Goal: Transaction & Acquisition: Subscribe to service/newsletter

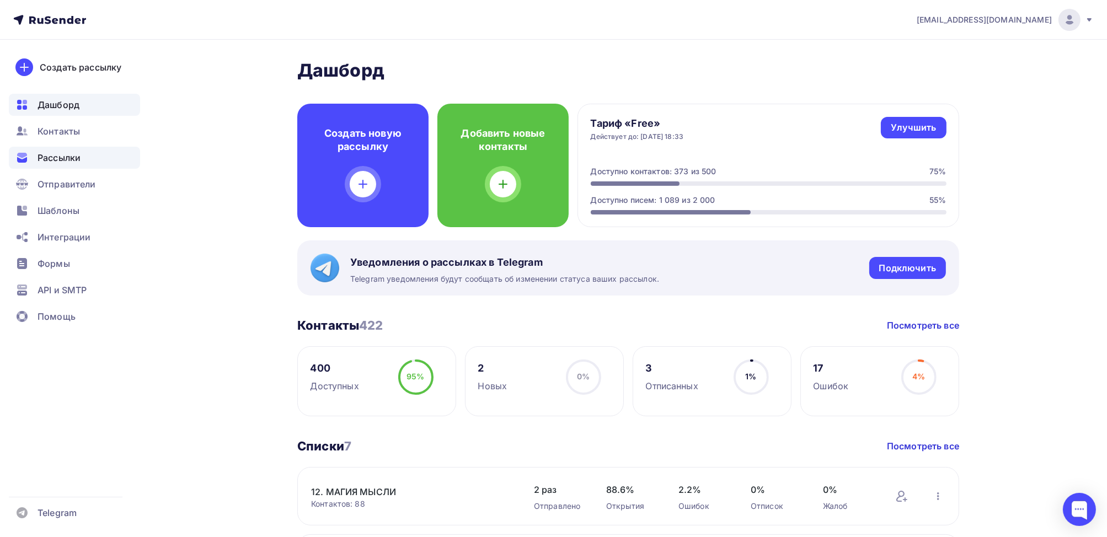
click at [56, 157] on span "Рассылки" at bounding box center [59, 157] width 43 height 13
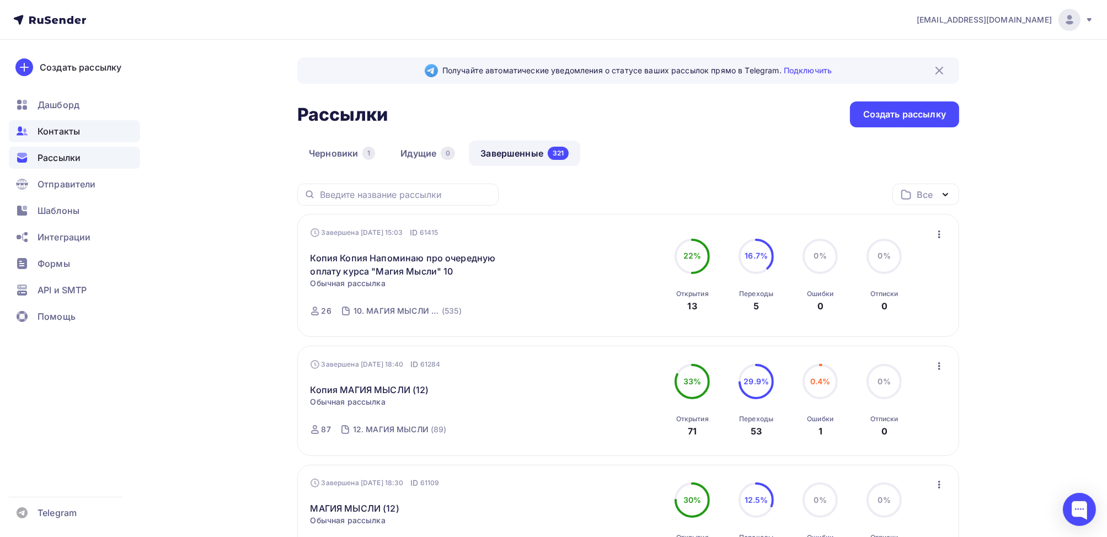
click at [66, 125] on span "Контакты" at bounding box center [59, 131] width 42 height 13
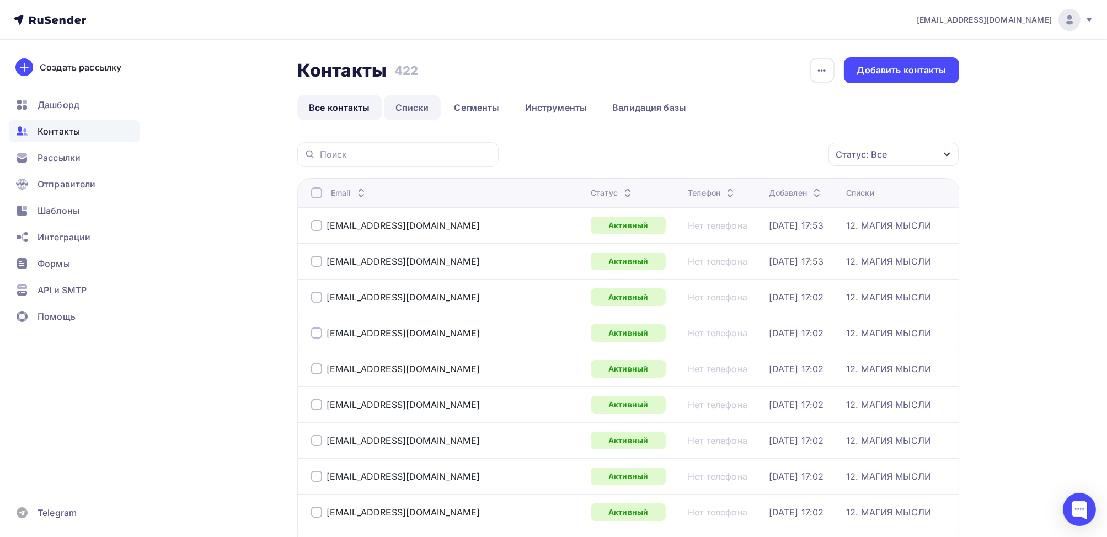
click at [424, 111] on link "Списки" at bounding box center [412, 107] width 57 height 25
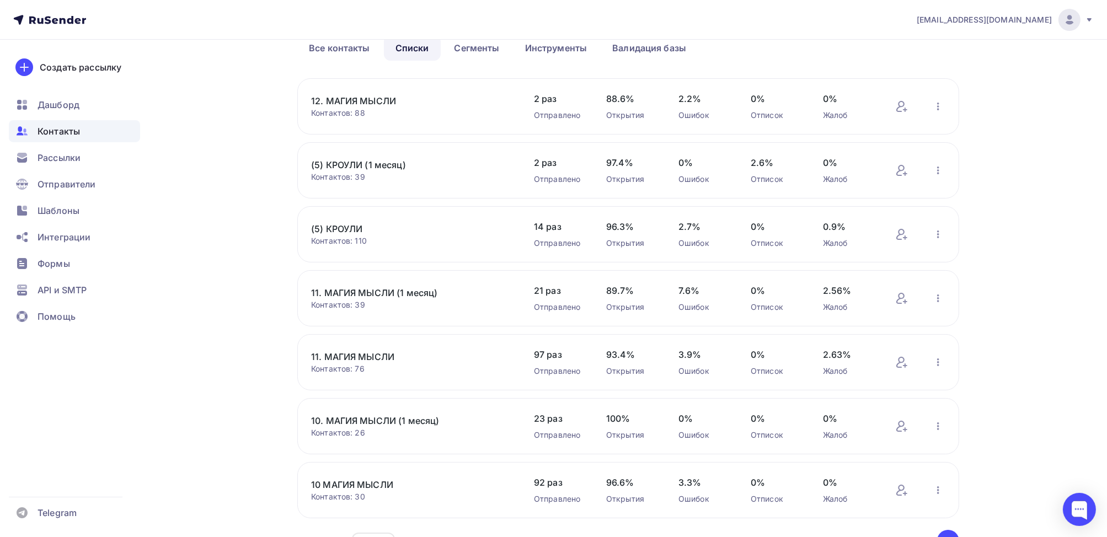
scroll to position [110, 0]
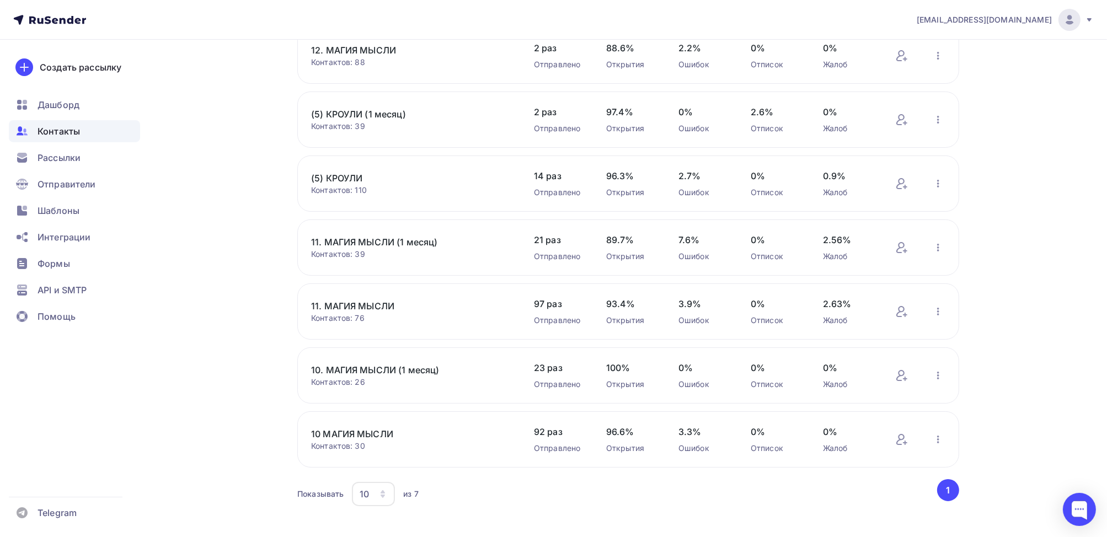
click at [354, 310] on link "11. МАГИЯ МЫСЛИ" at bounding box center [405, 306] width 188 height 13
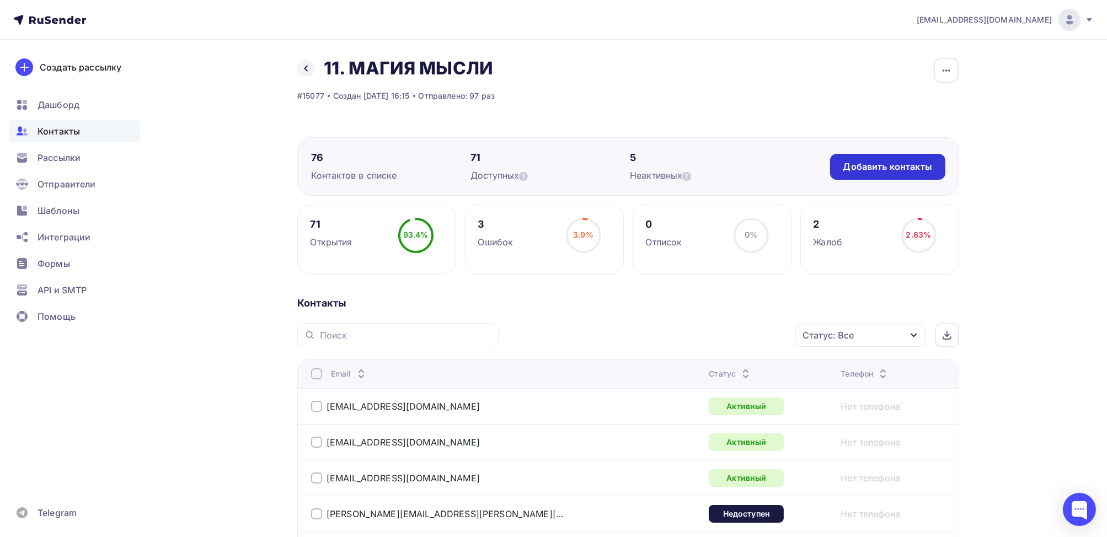
click at [913, 172] on div "Добавить контакты" at bounding box center [888, 167] width 89 height 13
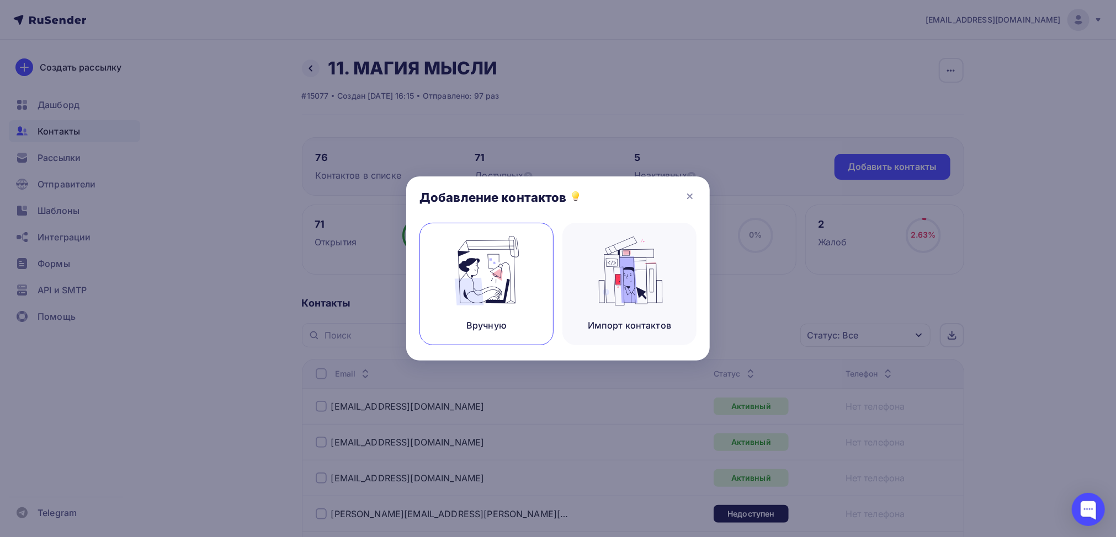
click at [468, 294] on img at bounding box center [487, 271] width 74 height 70
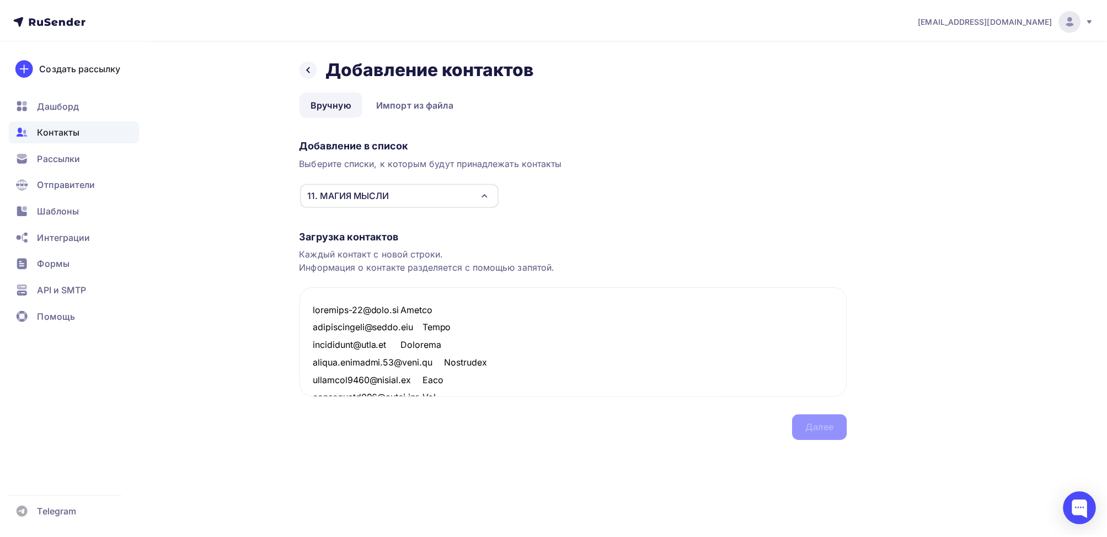
scroll to position [1277, 0]
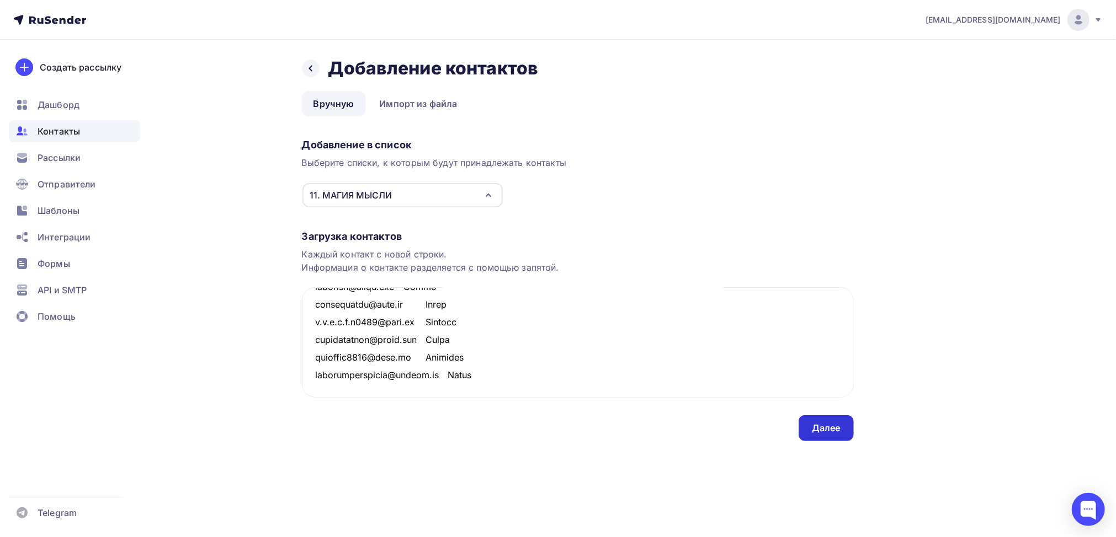
type textarea "marishka-60@mail.ru Марина gerliamaleeva@gmail.com Герля beketovasa@mail.ru Све…"
click at [824, 429] on div "Далее" at bounding box center [826, 428] width 29 height 13
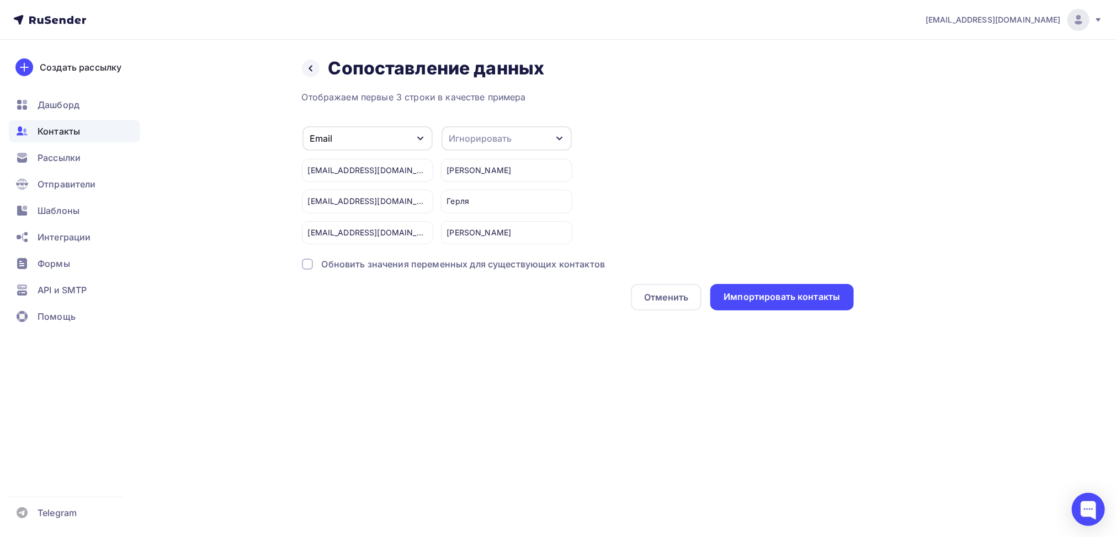
click at [534, 132] on div "Игнорировать" at bounding box center [506, 138] width 130 height 24
click at [478, 193] on div "Имя" at bounding box center [486, 195] width 64 height 13
click at [776, 300] on div "Импортировать контакты" at bounding box center [781, 297] width 116 height 13
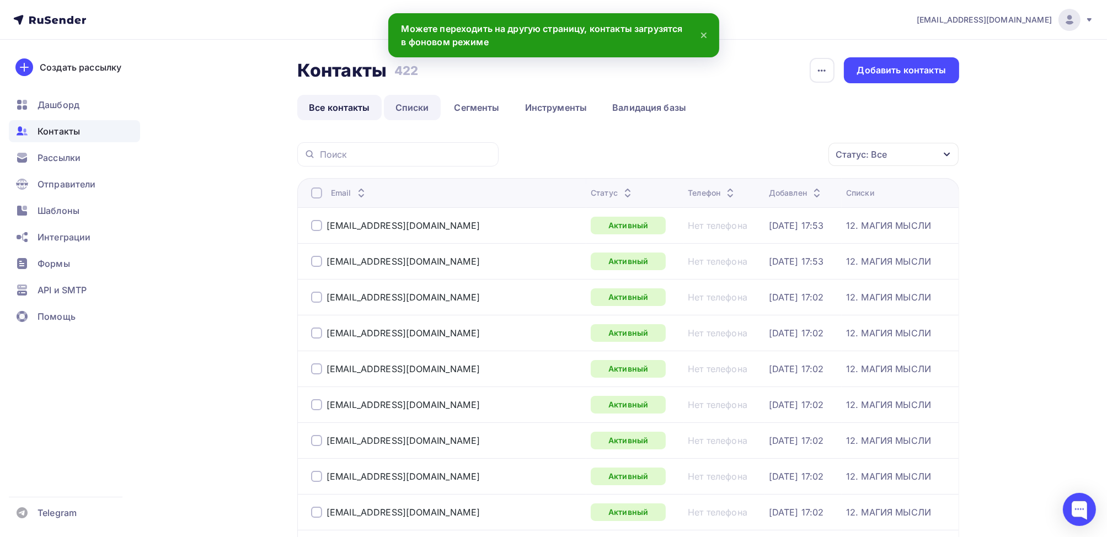
click at [417, 106] on link "Списки" at bounding box center [412, 107] width 57 height 25
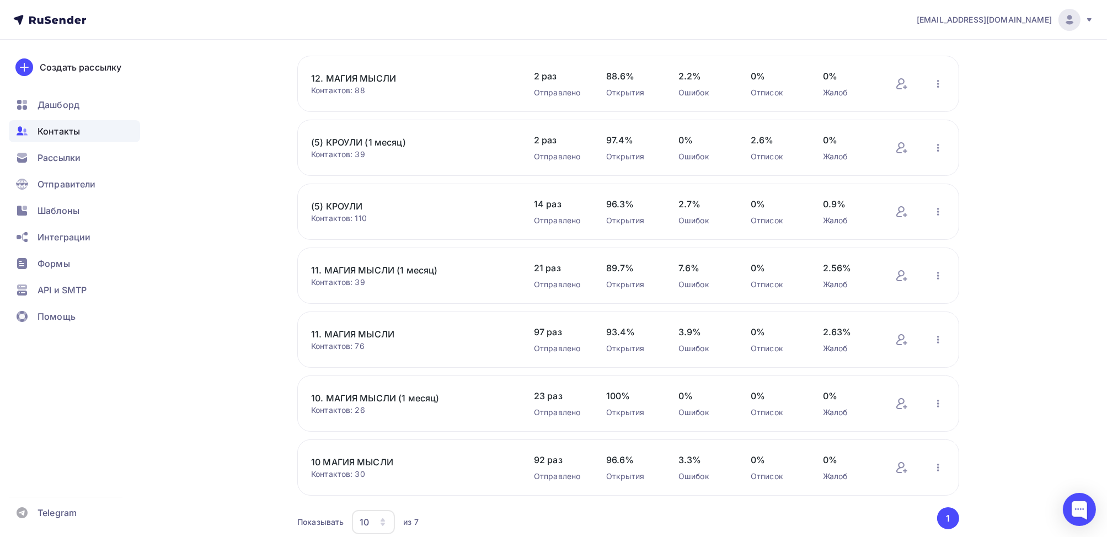
scroll to position [110, 0]
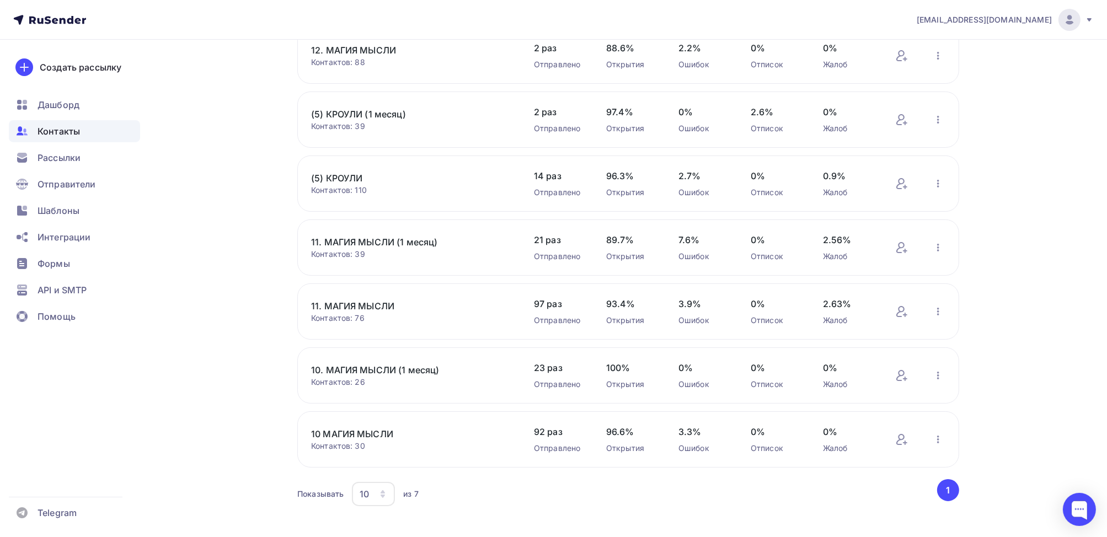
click at [381, 305] on link "11. МАГИЯ МЫСЛИ" at bounding box center [405, 306] width 188 height 13
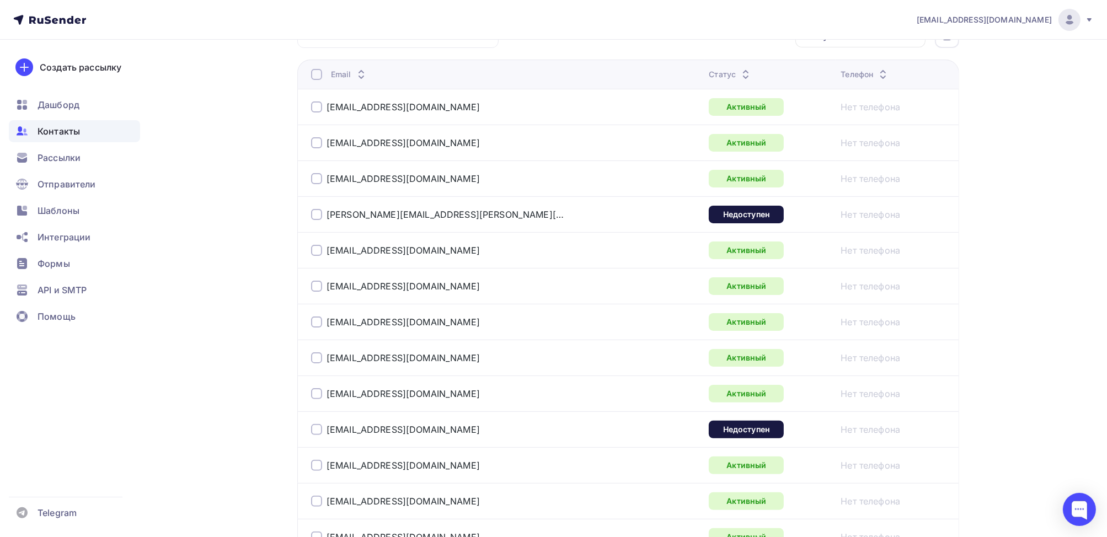
scroll to position [95, 0]
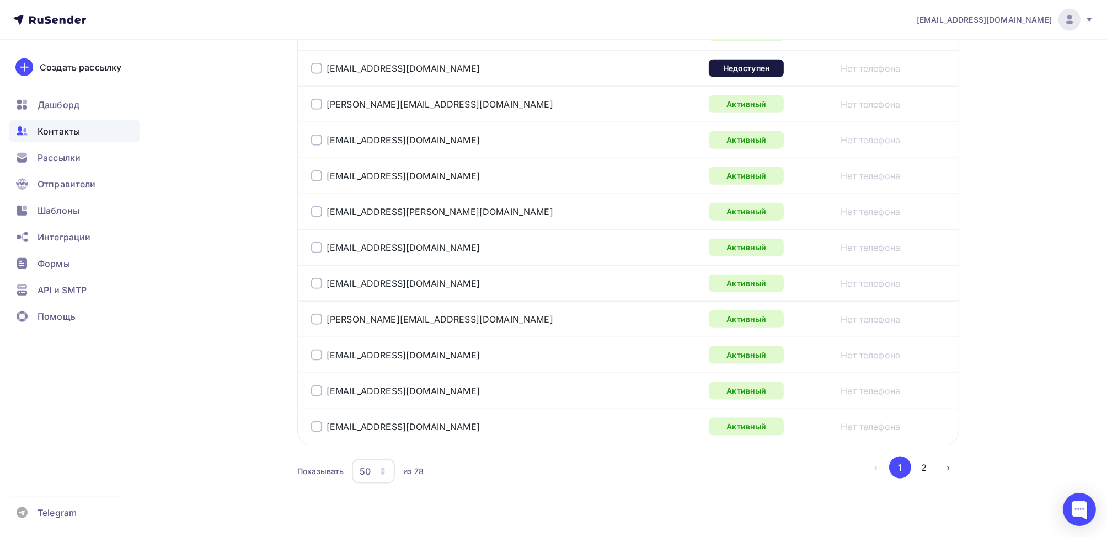
scroll to position [1751, 0]
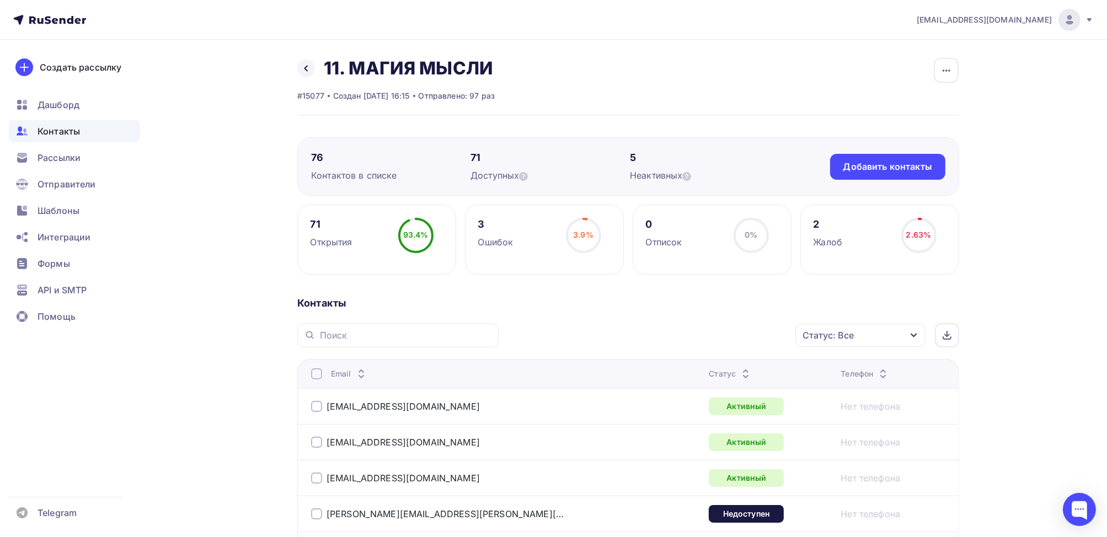
click at [322, 374] on div at bounding box center [316, 374] width 11 height 11
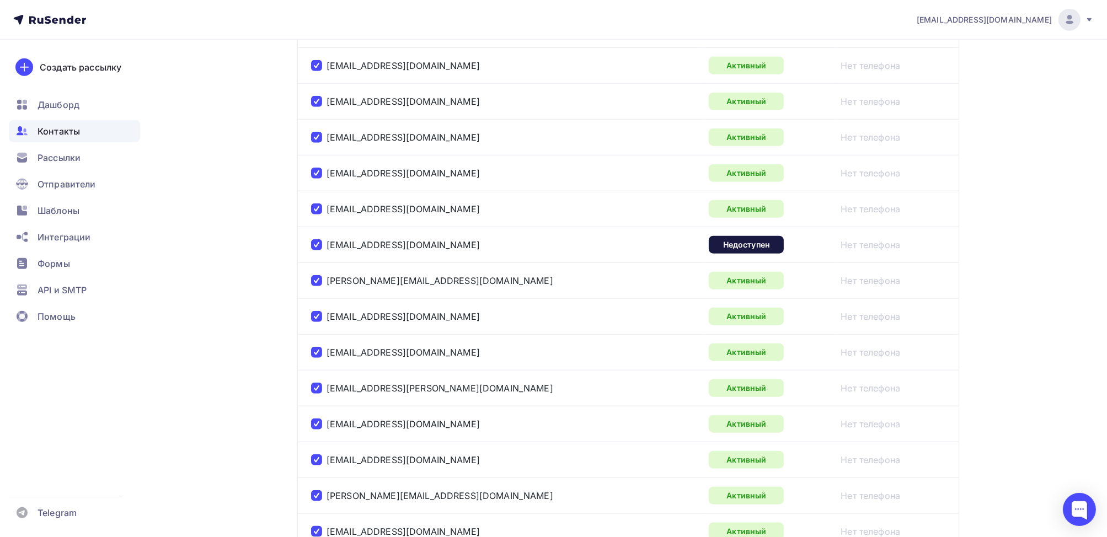
scroll to position [1751, 0]
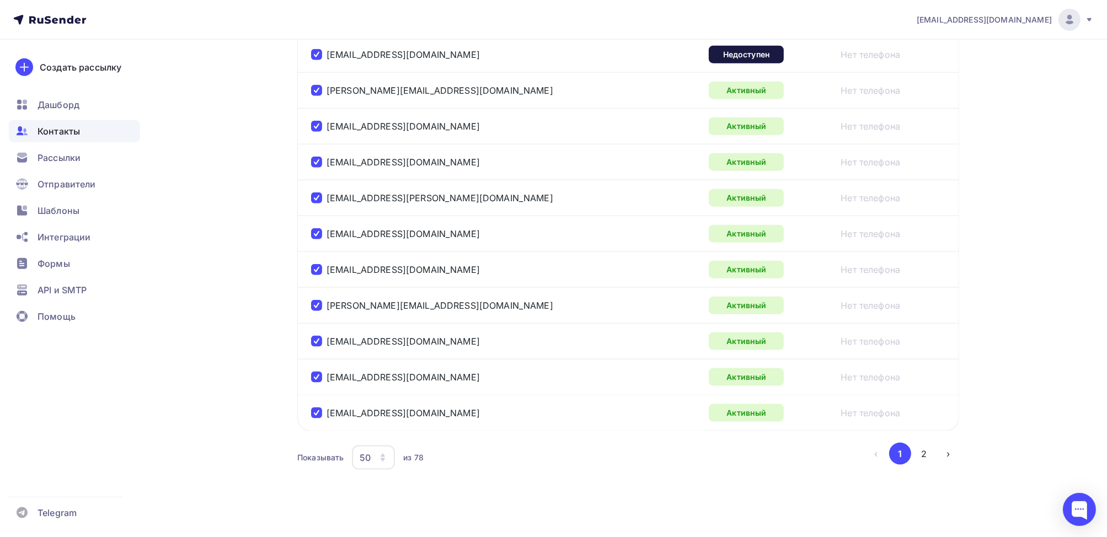
click at [380, 454] on icon "button" at bounding box center [382, 458] width 9 height 9
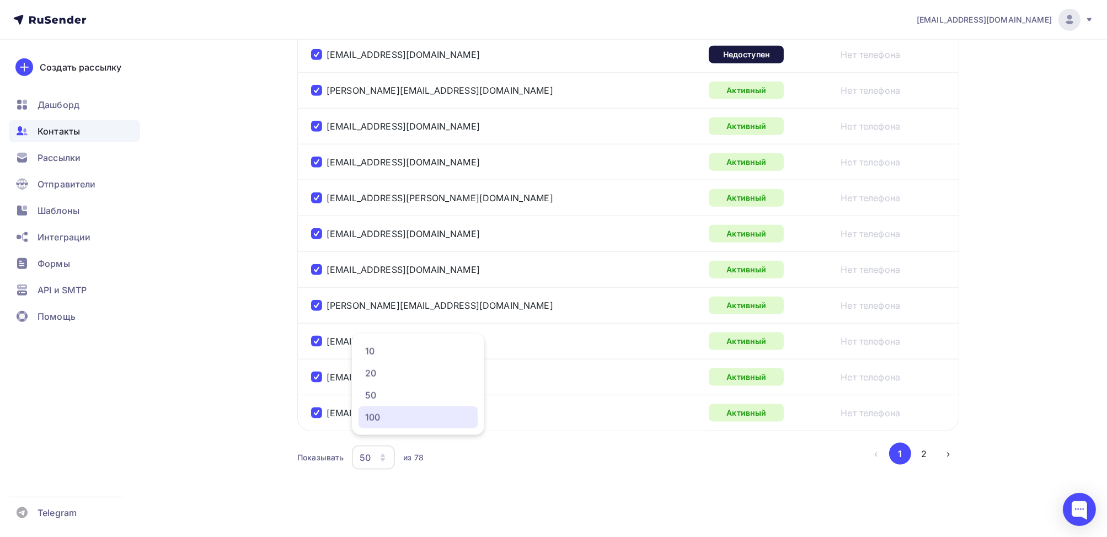
click at [373, 416] on div "100" at bounding box center [418, 417] width 106 height 13
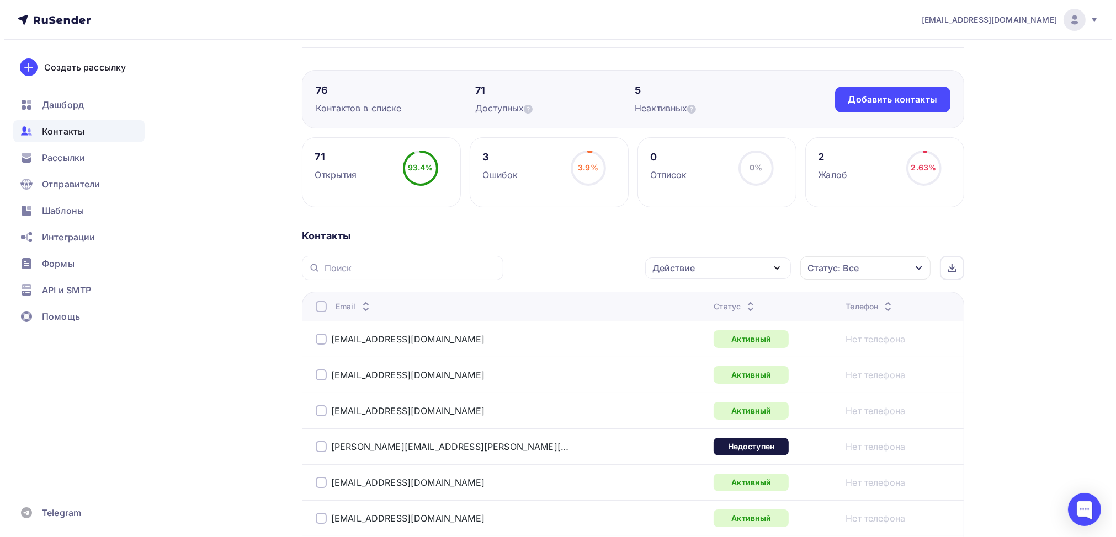
scroll to position [0, 0]
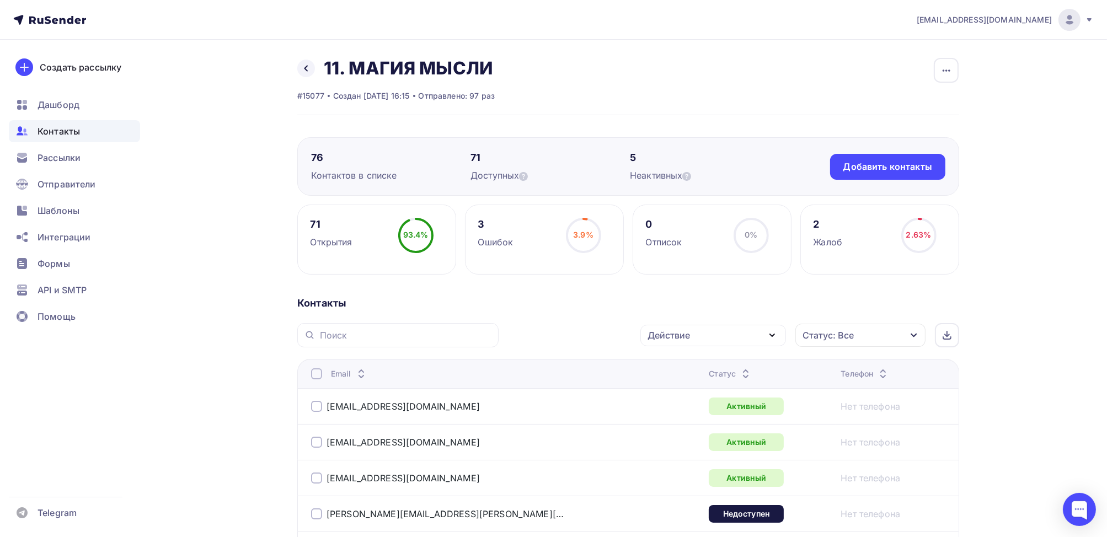
click at [316, 378] on div at bounding box center [316, 374] width 11 height 11
click at [316, 375] on div at bounding box center [316, 374] width 11 height 11
click at [716, 339] on div "Действие" at bounding box center [714, 336] width 146 height 22
click at [703, 388] on div "Исключить из списка" at bounding box center [702, 389] width 96 height 13
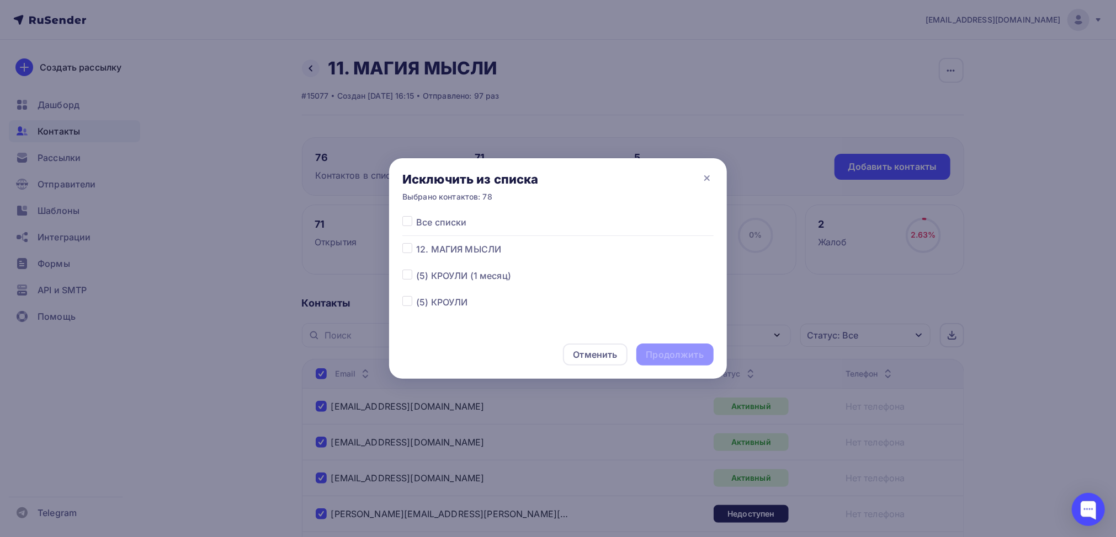
scroll to position [55, 0]
click at [416, 294] on label at bounding box center [416, 294] width 0 height 0
click at [408, 303] on input "checkbox" at bounding box center [407, 299] width 10 height 10
checkbox input "true"
click at [690, 358] on div "Продолжить" at bounding box center [674, 355] width 57 height 13
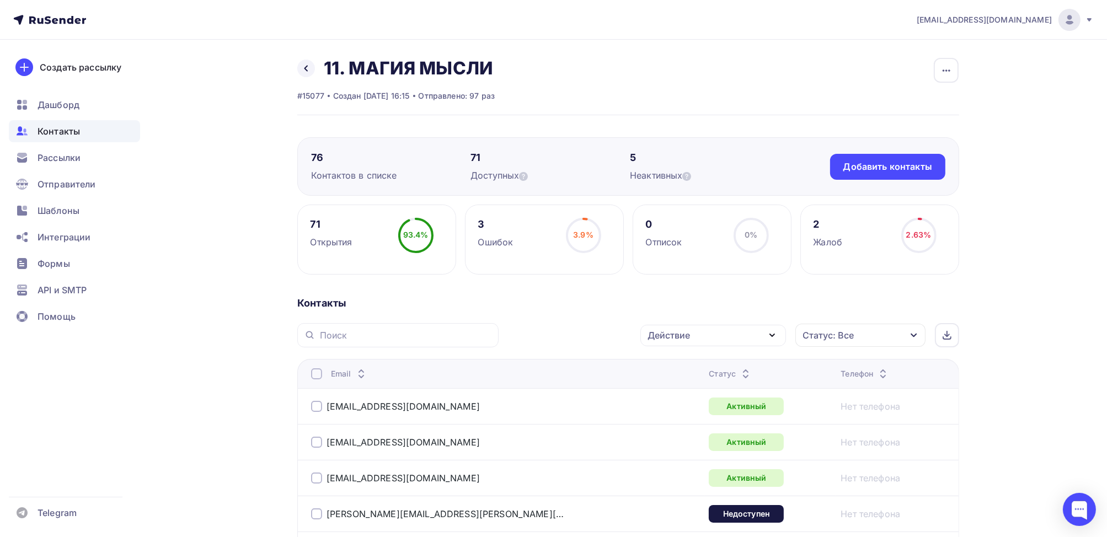
click at [316, 375] on div at bounding box center [316, 374] width 11 height 11
click at [737, 337] on div "Действие" at bounding box center [714, 336] width 146 height 22
click at [702, 386] on div "Исключить из списка" at bounding box center [702, 389] width 96 height 13
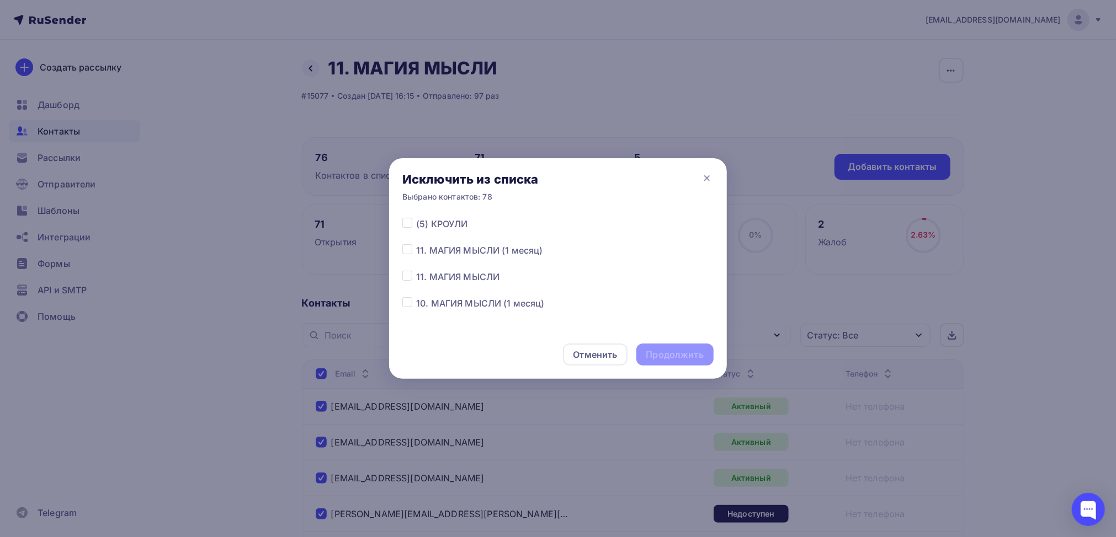
scroll to position [110, 0]
click at [416, 238] on label at bounding box center [416, 238] width 0 height 0
click at [404, 248] on input "checkbox" at bounding box center [407, 243] width 10 height 10
checkbox input "true"
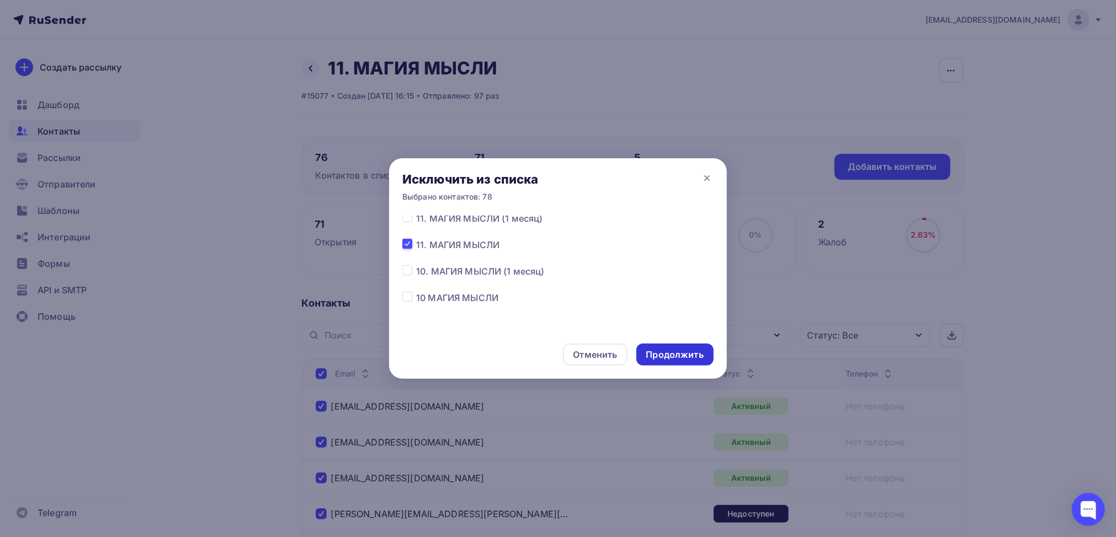
click at [691, 353] on div "Продолжить" at bounding box center [674, 355] width 57 height 13
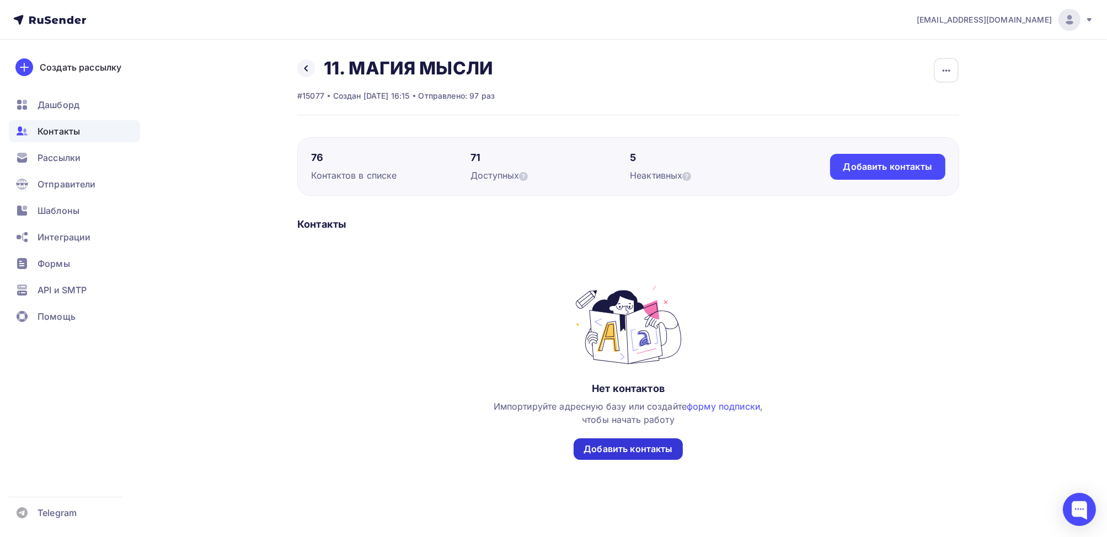
click at [633, 444] on div "Добавить контакты" at bounding box center [628, 449] width 89 height 13
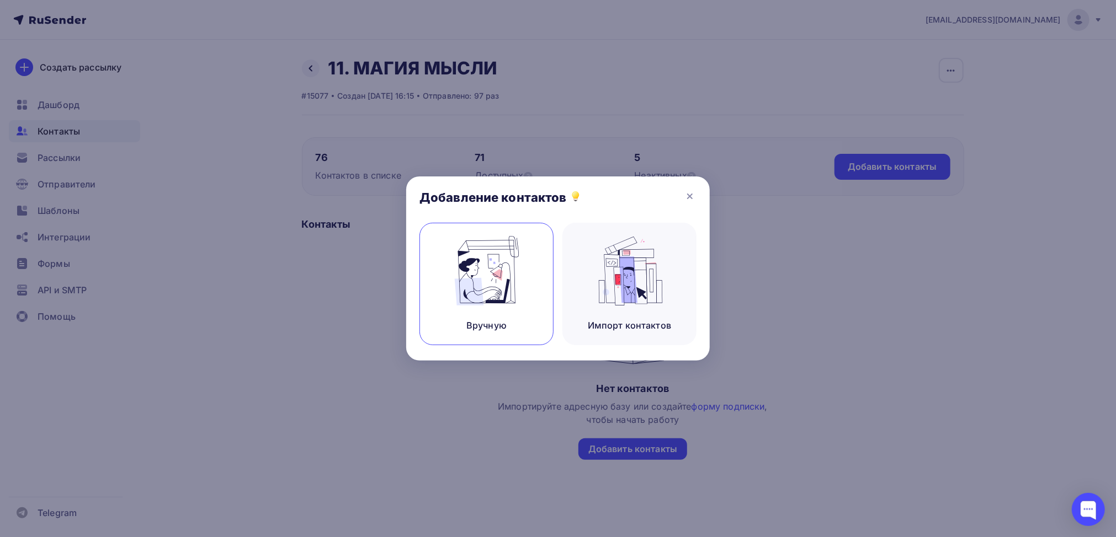
click at [475, 290] on img at bounding box center [487, 271] width 74 height 70
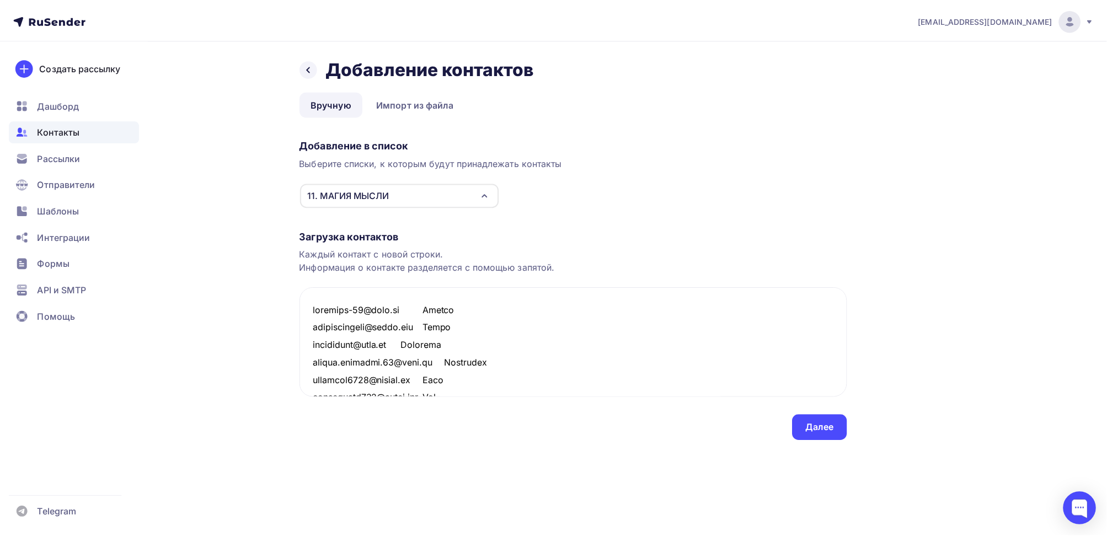
scroll to position [1277, 0]
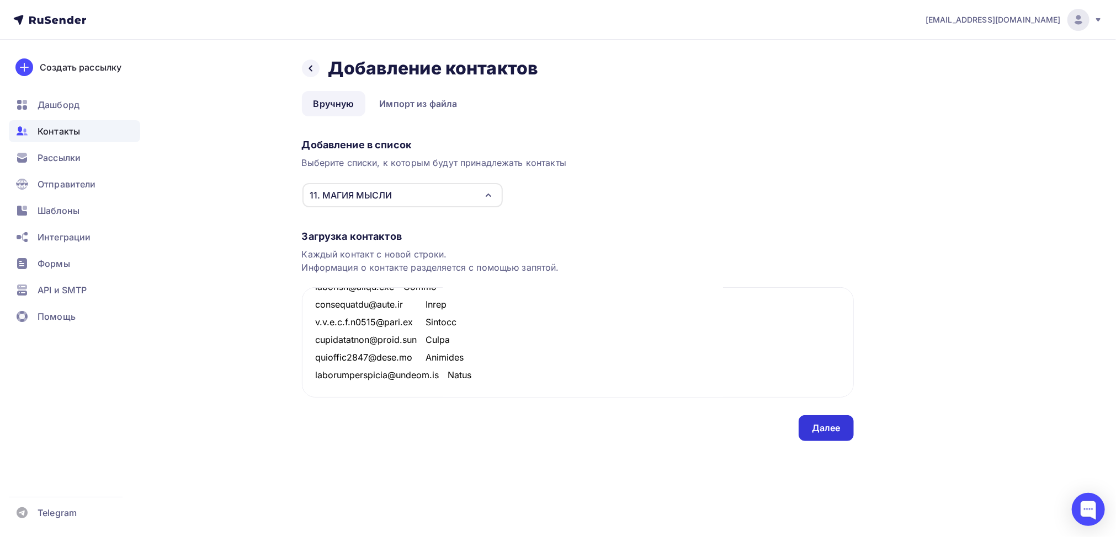
type textarea "marishka-60@mail.ru Марина gerliamaleeva@gmail.com Герля beketovasa@mail.ru Све…"
click at [820, 433] on div "Далее" at bounding box center [826, 428] width 29 height 13
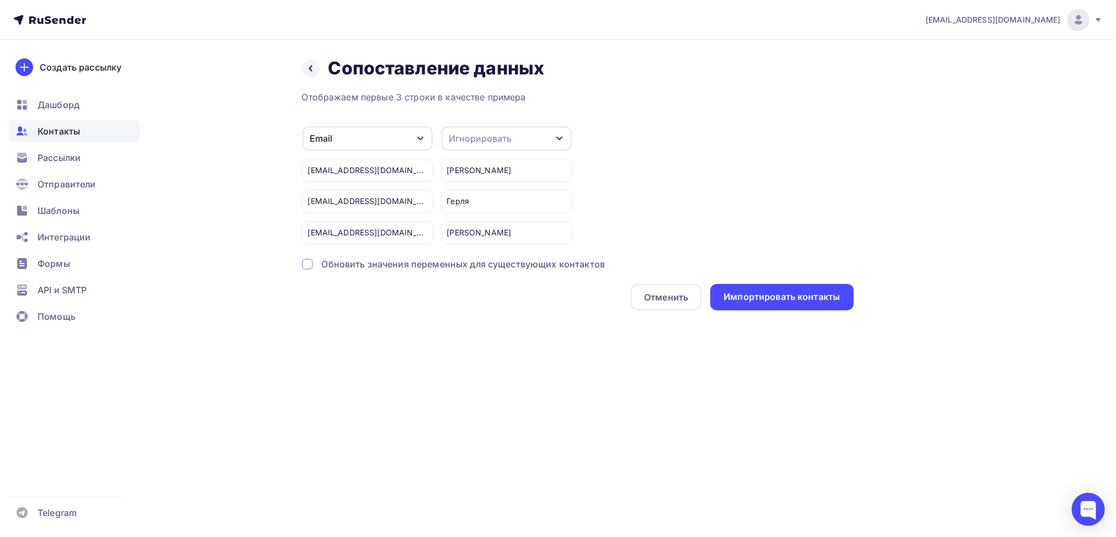
click at [542, 126] on div "Игнорировать" at bounding box center [506, 138] width 130 height 24
click at [490, 191] on div "Имя" at bounding box center [486, 195] width 64 height 13
click at [808, 298] on div "Импортировать контакты" at bounding box center [781, 297] width 116 height 13
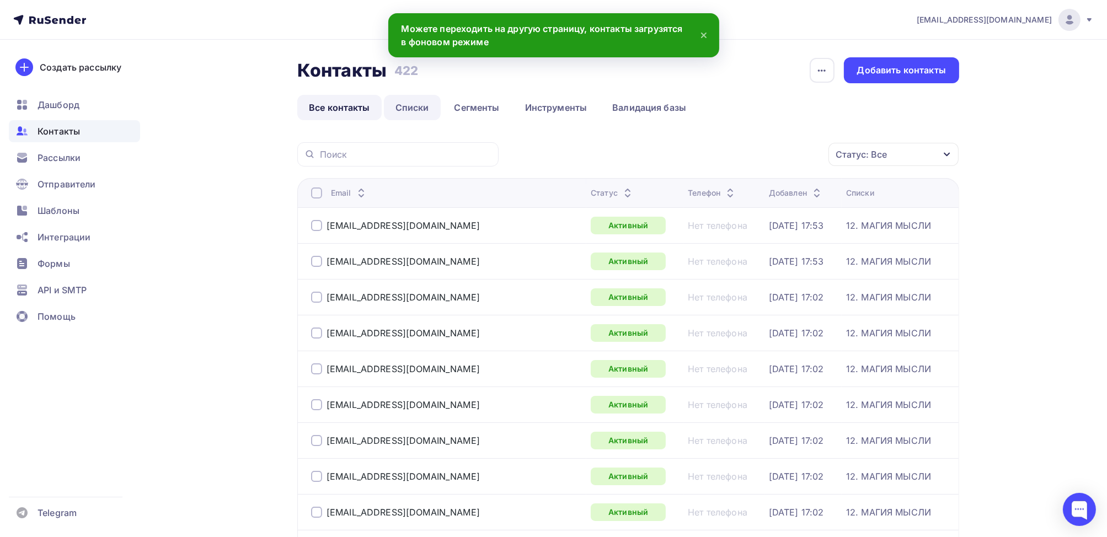
click at [409, 102] on link "Списки" at bounding box center [412, 107] width 57 height 25
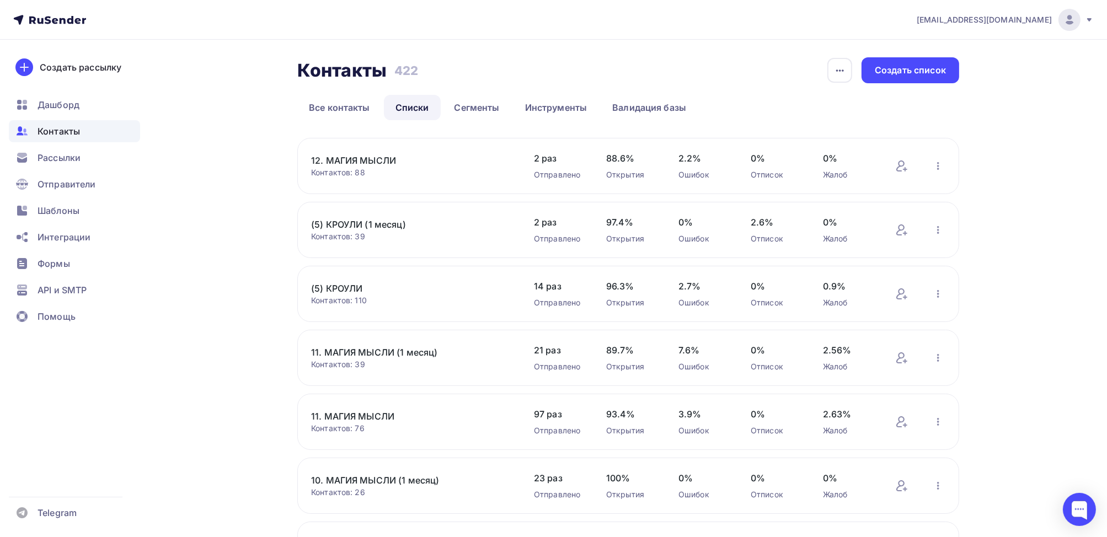
click at [360, 413] on link "11. МАГИЯ МЫСЛИ" at bounding box center [405, 416] width 188 height 13
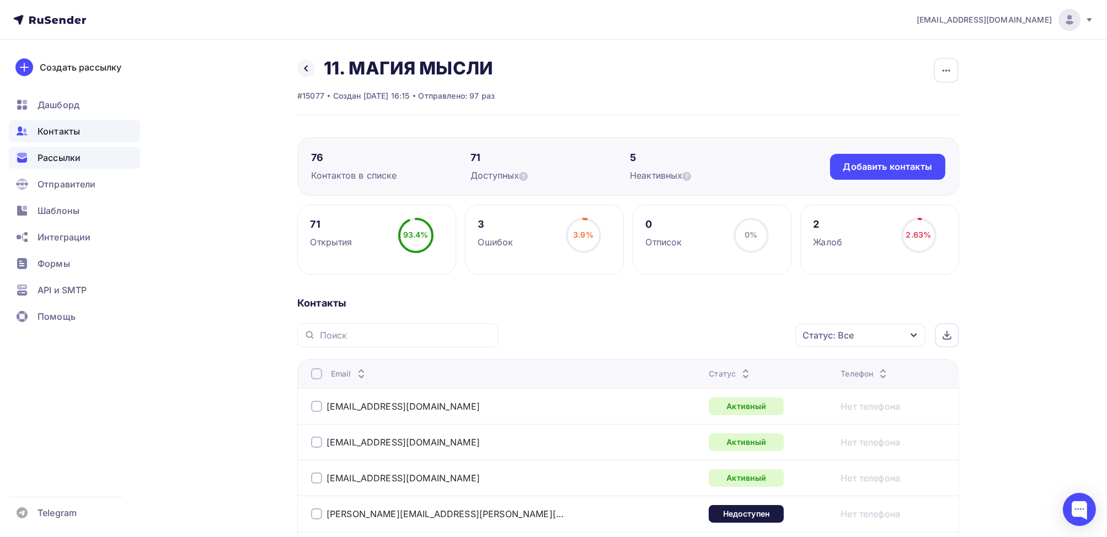
click at [68, 161] on span "Рассылки" at bounding box center [59, 157] width 43 height 13
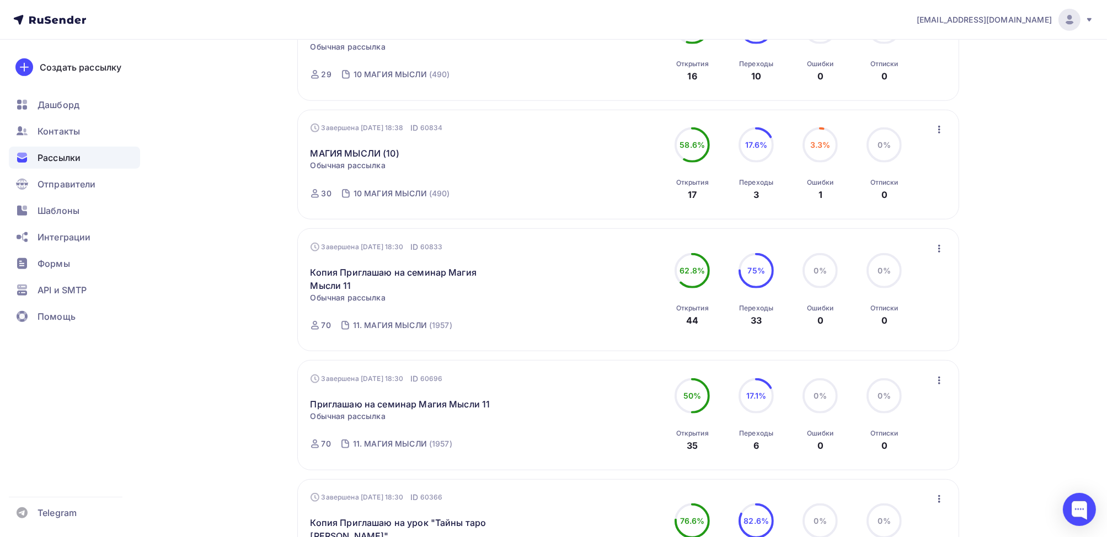
scroll to position [883, 0]
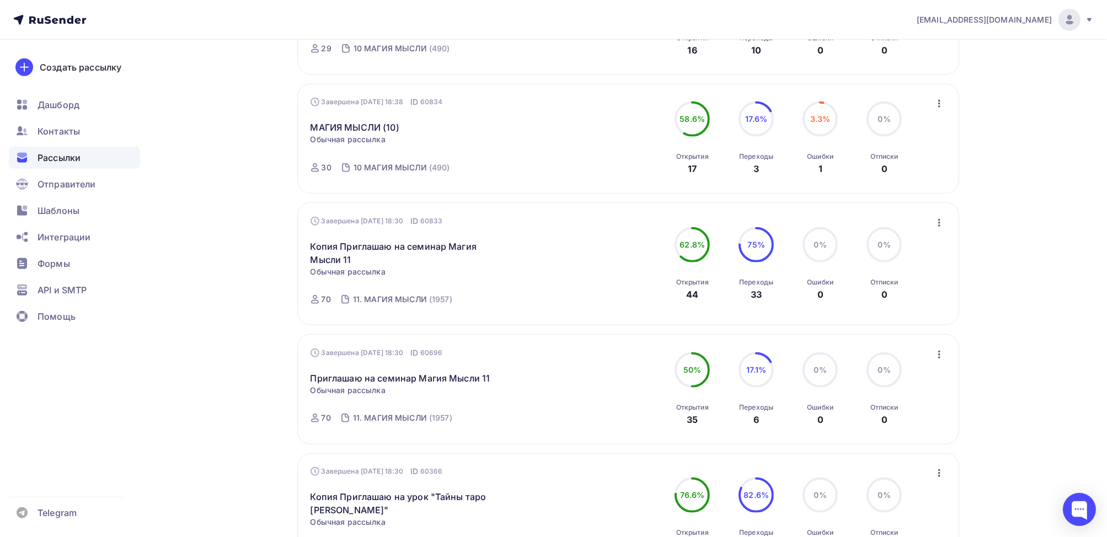
click at [937, 218] on icon "button" at bounding box center [939, 222] width 13 height 13
click at [908, 290] on div "Копировать в новую" at bounding box center [888, 295] width 113 height 13
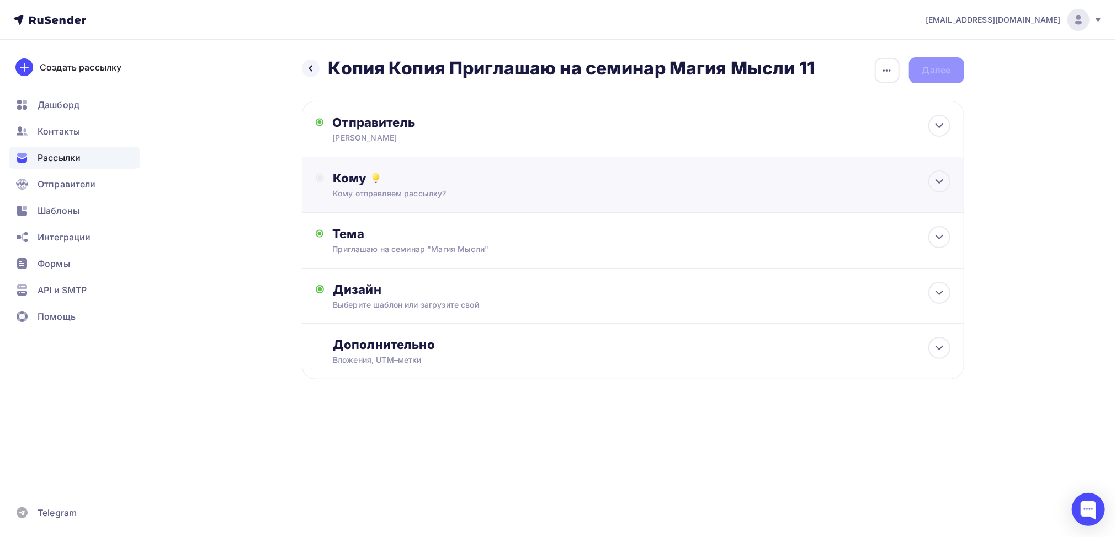
click at [344, 177] on div "Кому" at bounding box center [641, 177] width 617 height 15
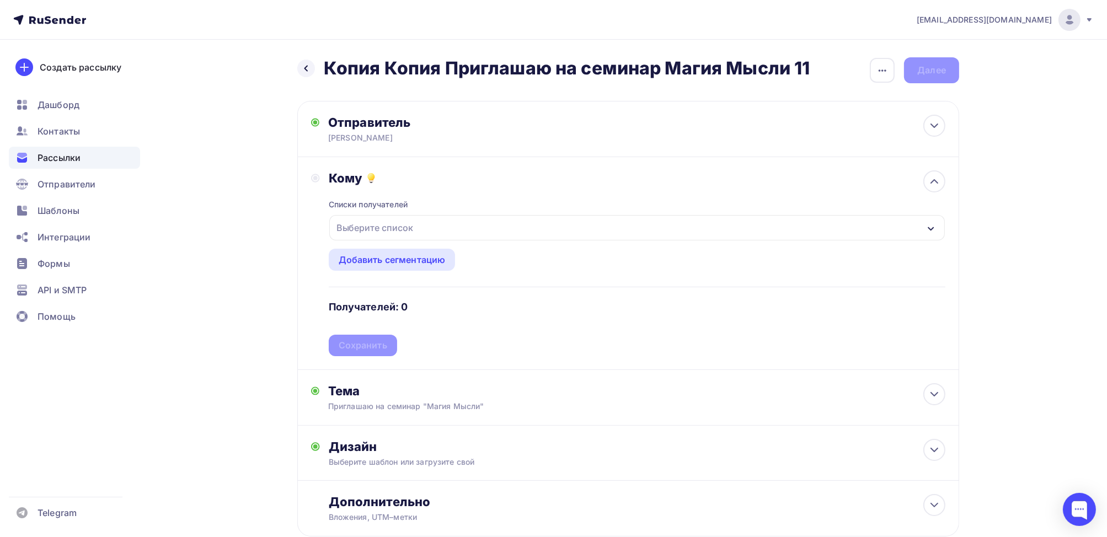
click at [377, 226] on div "Выберите список" at bounding box center [375, 228] width 86 height 20
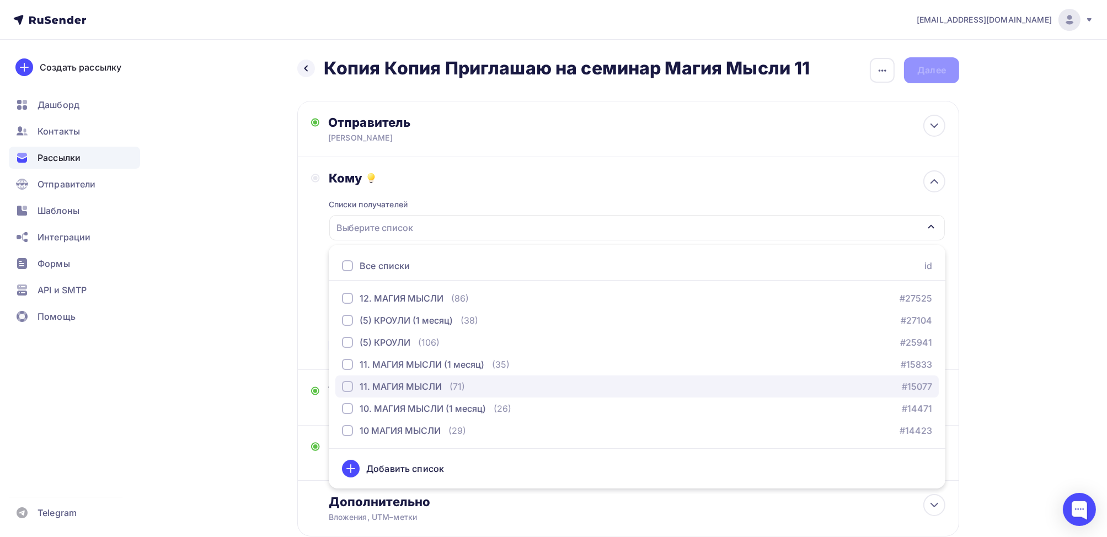
click at [347, 389] on div "button" at bounding box center [347, 386] width 11 height 11
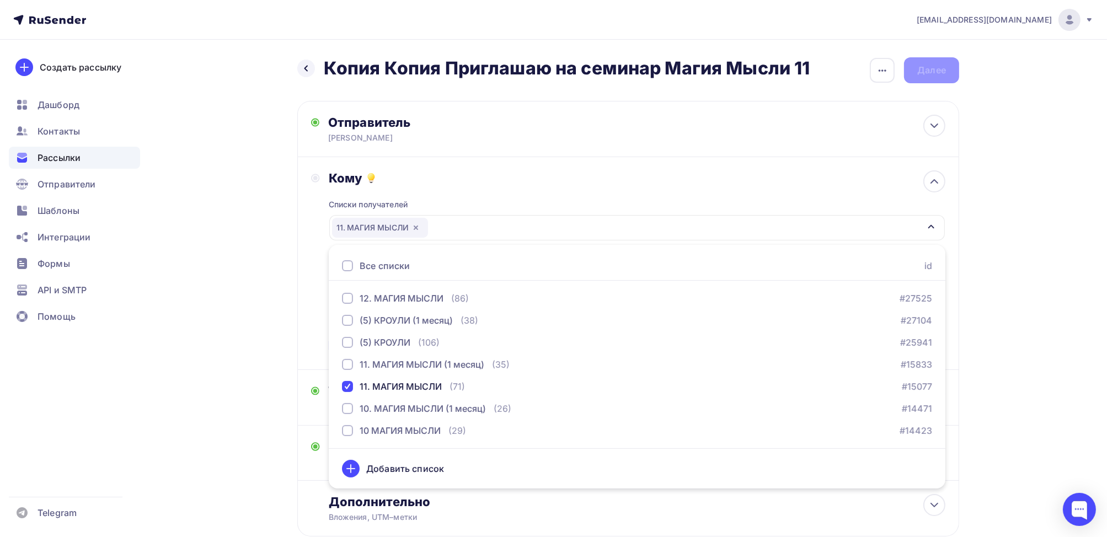
click at [313, 274] on div "Кому Списки получателей 11. МАГИЯ МЫСЛИ Все списки id 12. МАГИЯ МЫСЛИ (86) #275…" at bounding box center [628, 263] width 635 height 186
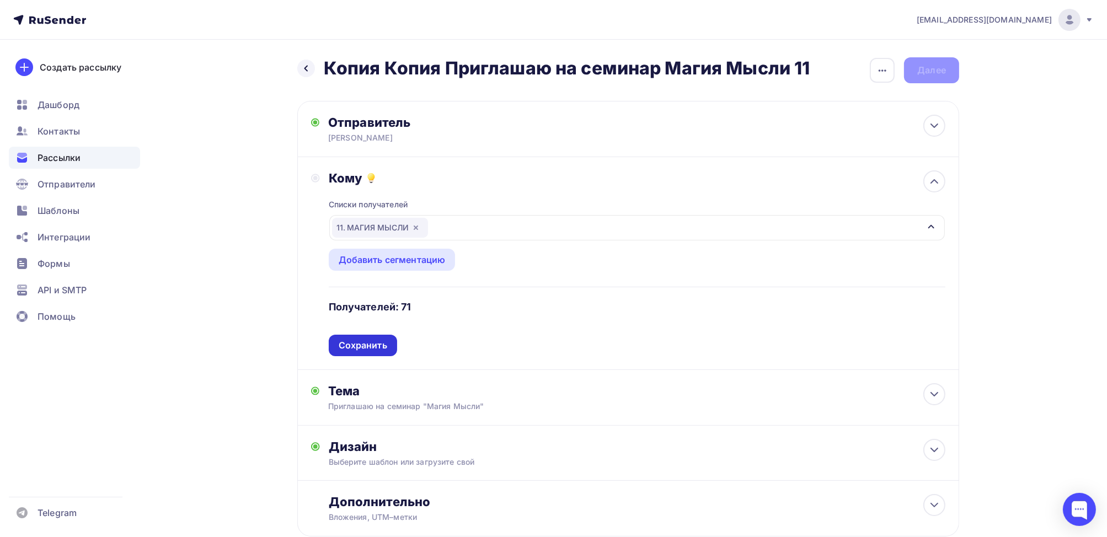
click at [359, 347] on div "Сохранить" at bounding box center [363, 345] width 49 height 13
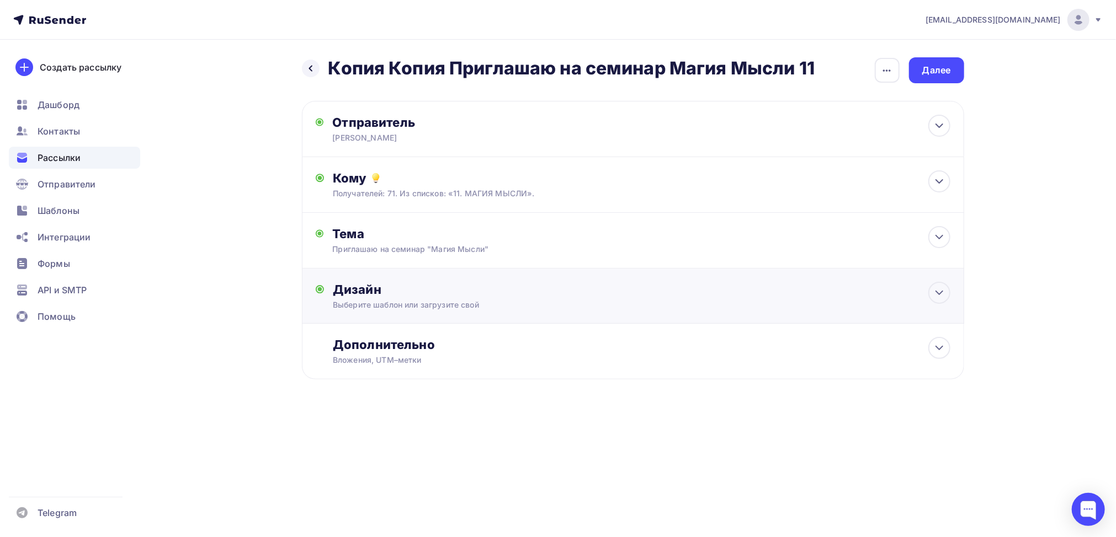
click at [370, 291] on div "Дизайн" at bounding box center [641, 289] width 617 height 15
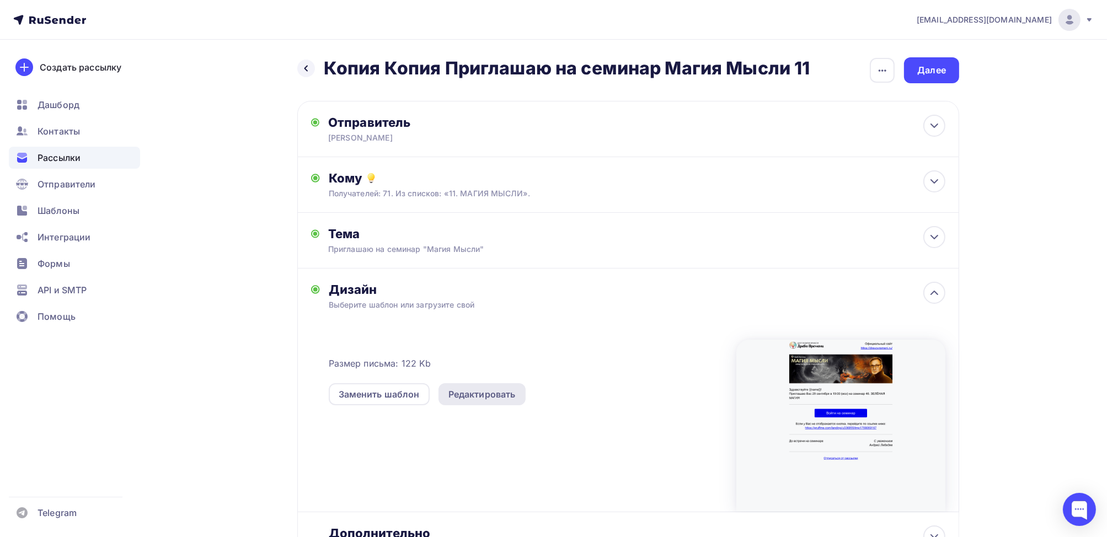
click at [486, 393] on div "Редактировать" at bounding box center [482, 394] width 67 height 13
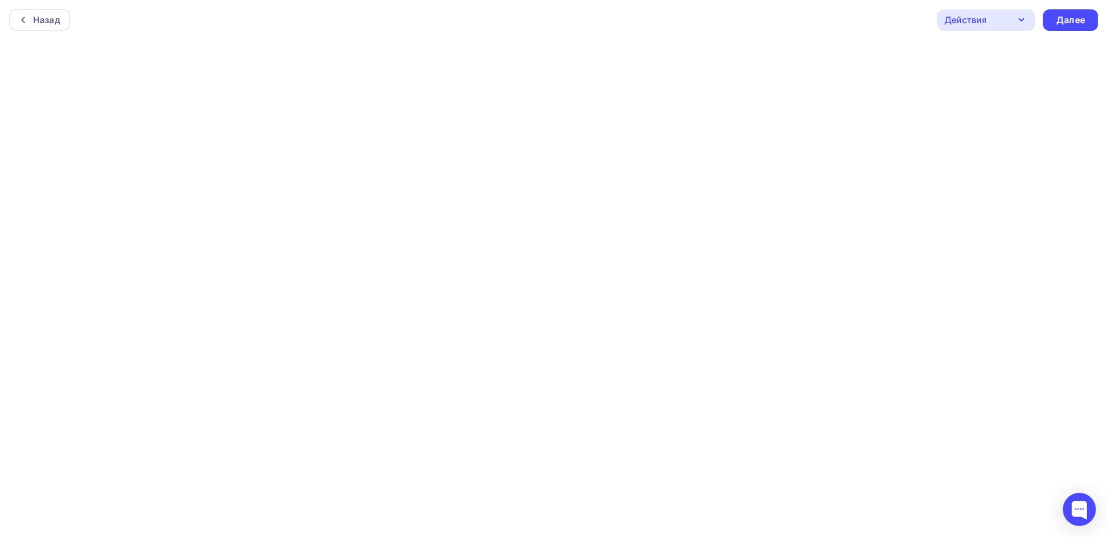
click at [984, 20] on div "Действия" at bounding box center [966, 19] width 42 height 13
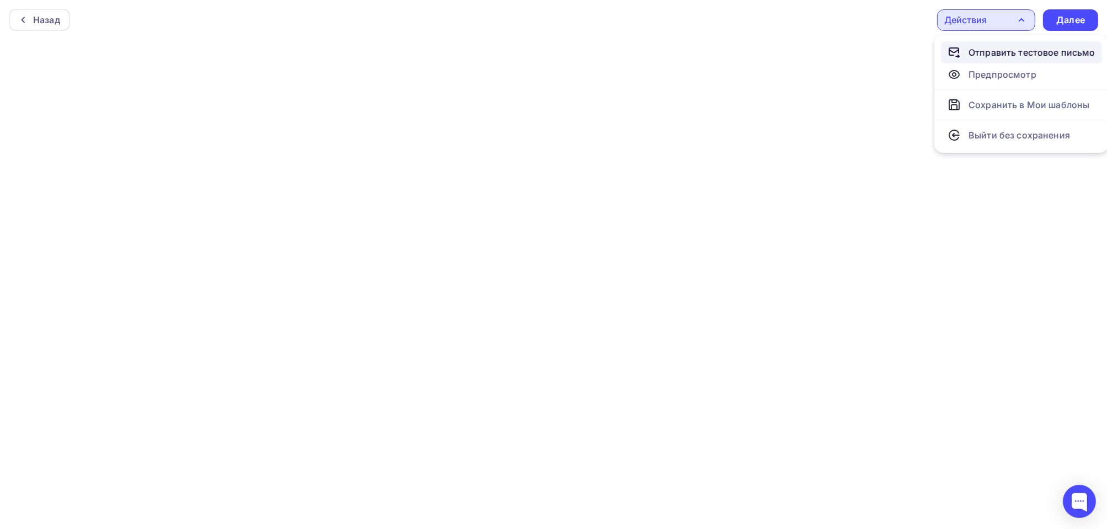
click at [999, 52] on div "Отправить тестовое письмо" at bounding box center [1032, 52] width 127 height 13
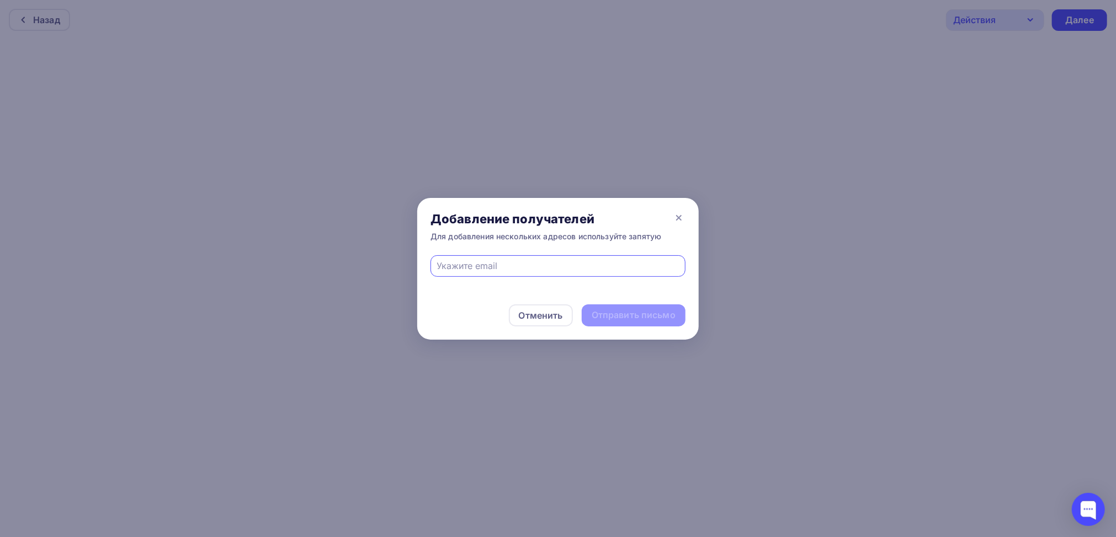
click at [621, 260] on input "text" at bounding box center [558, 265] width 242 height 13
type input "[EMAIL_ADDRESS][DOMAIN_NAME]"
click at [636, 316] on div "Отправить письмо" at bounding box center [633, 315] width 84 height 13
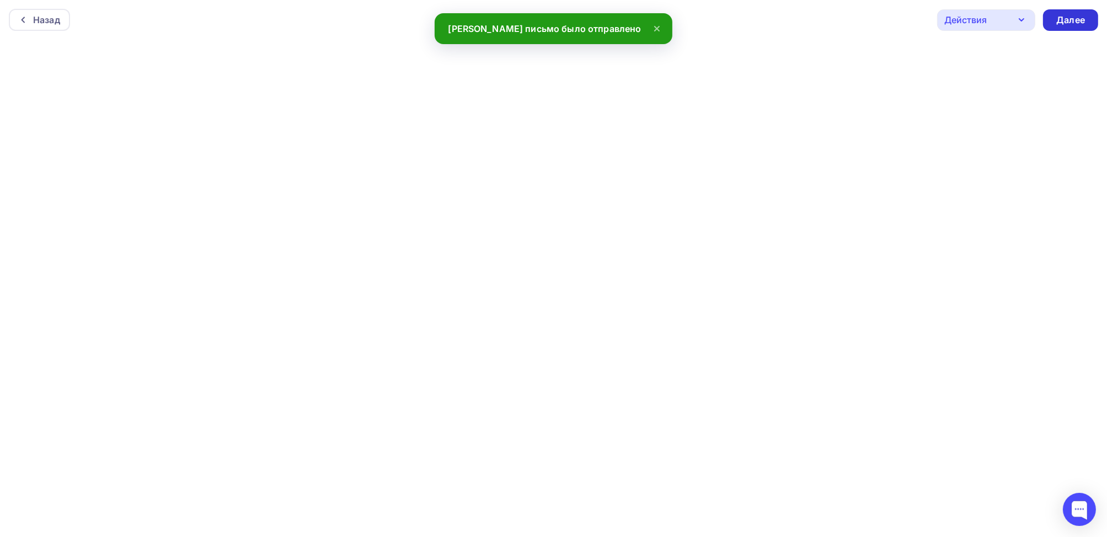
click at [1087, 23] on div "Далее" at bounding box center [1070, 20] width 55 height 22
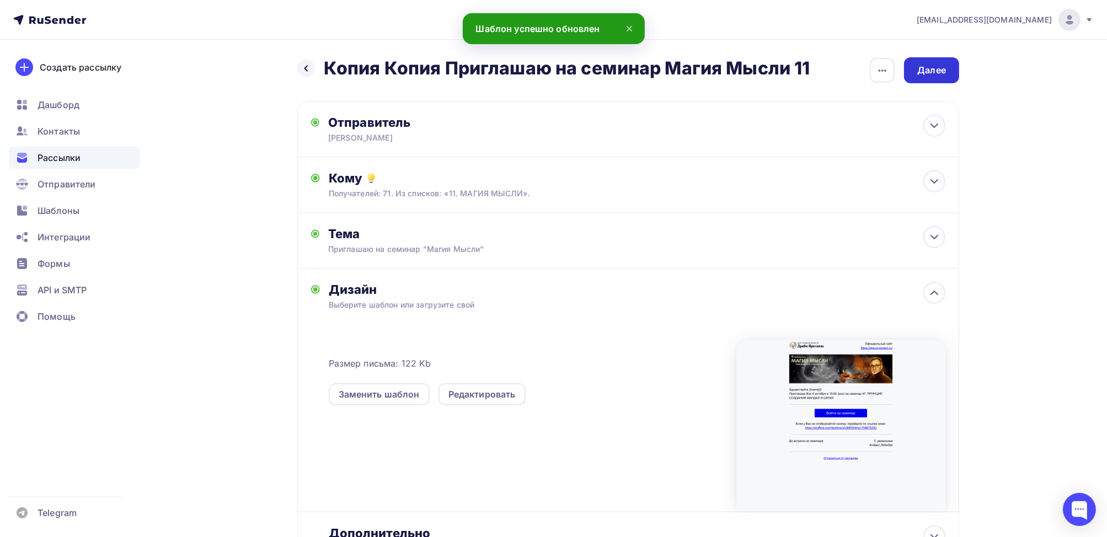
click at [939, 71] on div "Далее" at bounding box center [932, 70] width 29 height 13
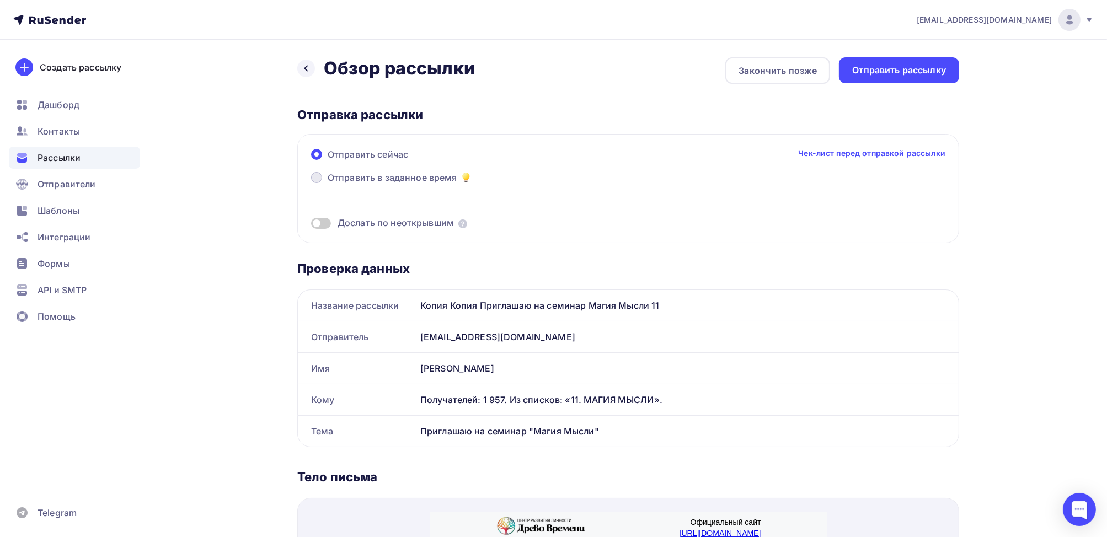
click at [317, 179] on span at bounding box center [316, 177] width 11 height 11
click at [328, 184] on input "Отправить в заданное время" at bounding box center [328, 184] width 0 height 0
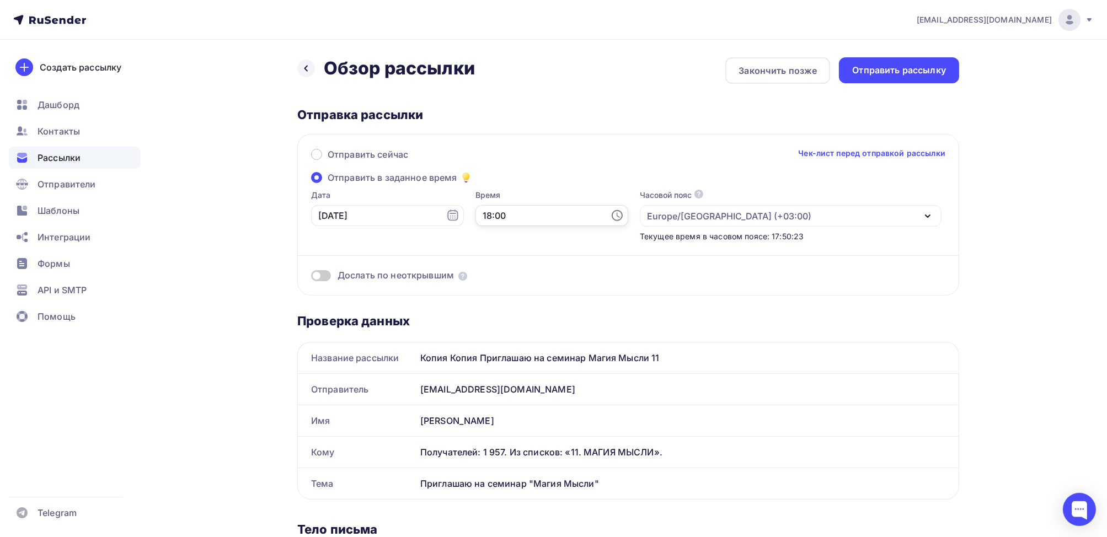
click at [487, 218] on input "18:00" at bounding box center [552, 215] width 153 height 21
click at [545, 269] on li "30" at bounding box center [552, 269] width 57 height 18
type input "18:30"
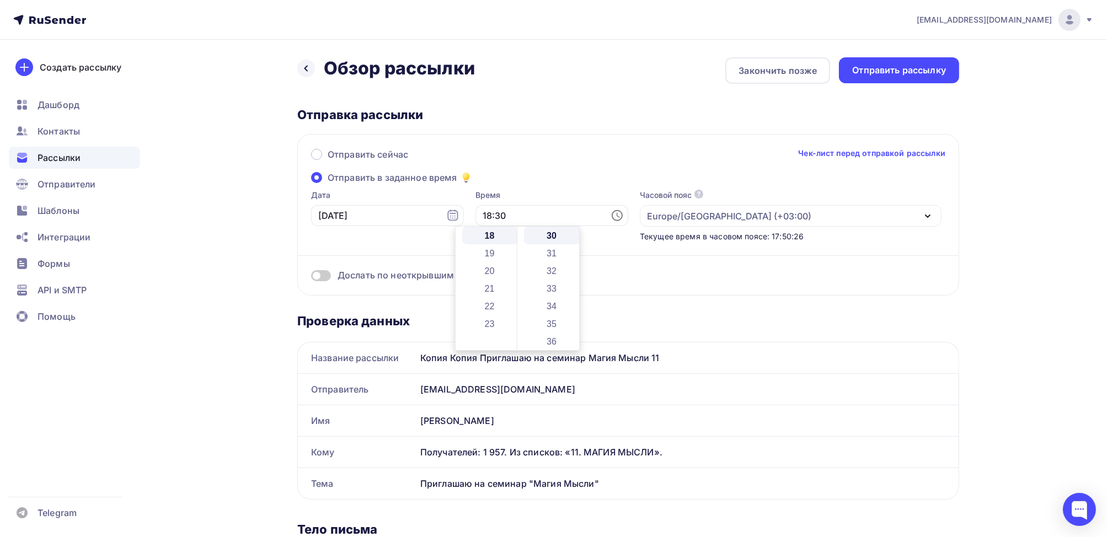
click at [542, 166] on div "Отправить сейчас Чек-лист перед отправкой рассылки" at bounding box center [628, 159] width 635 height 23
click at [879, 77] on div "Отправить рассылку" at bounding box center [899, 70] width 120 height 26
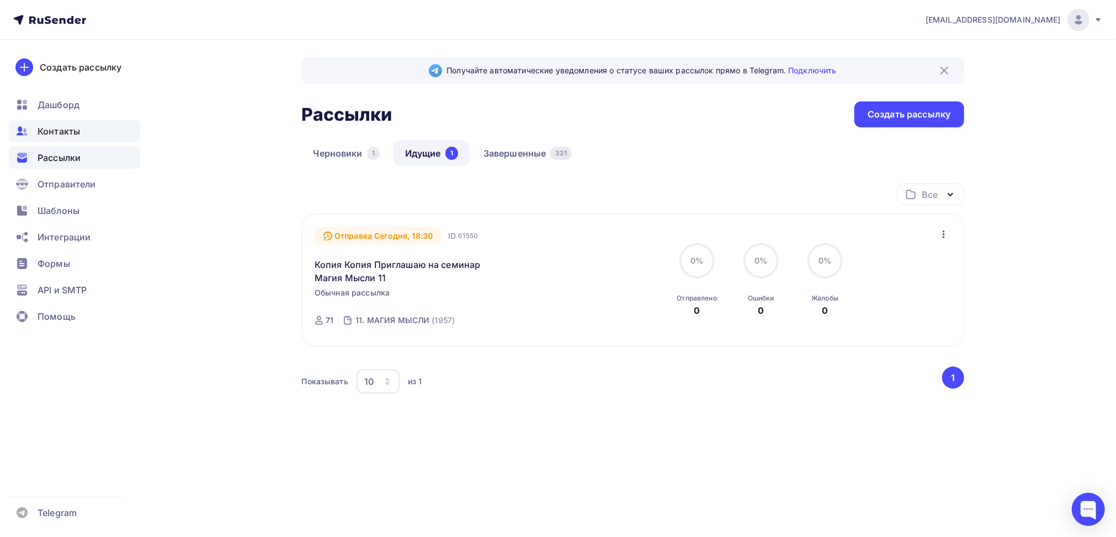
click at [61, 129] on span "Контакты" at bounding box center [59, 131] width 42 height 13
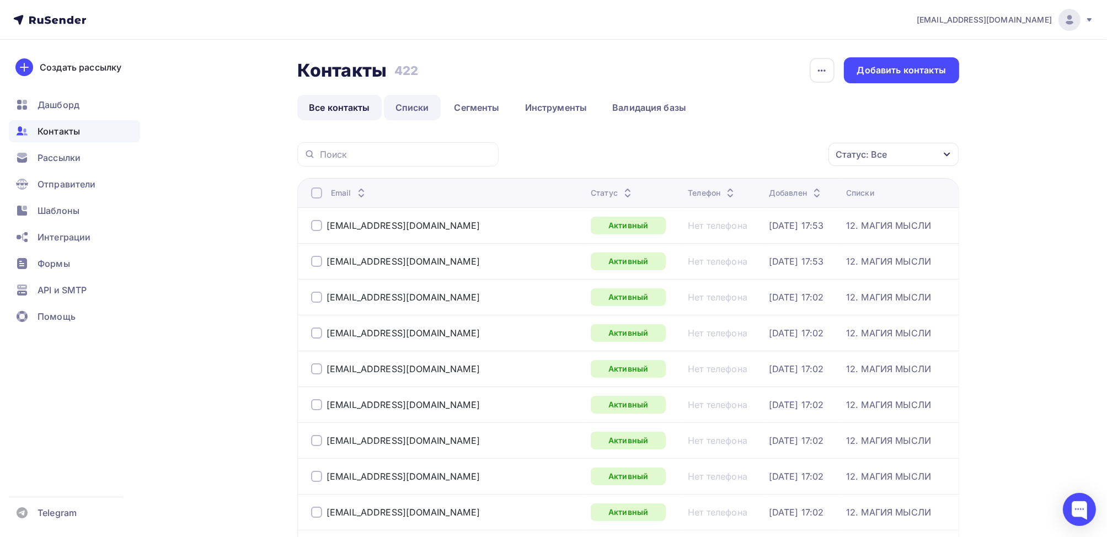
click at [411, 105] on link "Списки" at bounding box center [412, 107] width 57 height 25
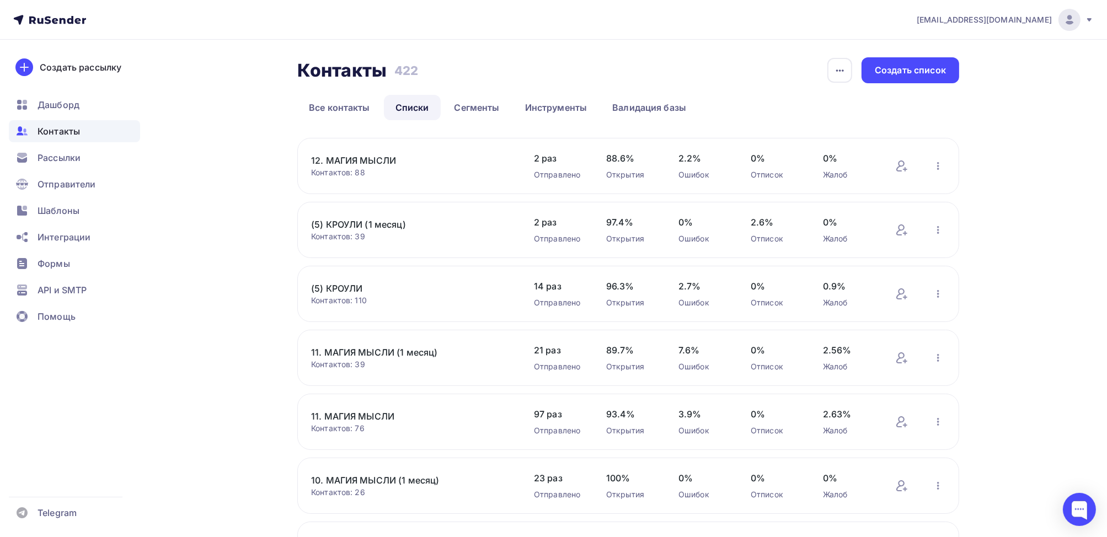
click at [357, 414] on link "11. МАГИЯ МЫСЛИ" at bounding box center [405, 416] width 188 height 13
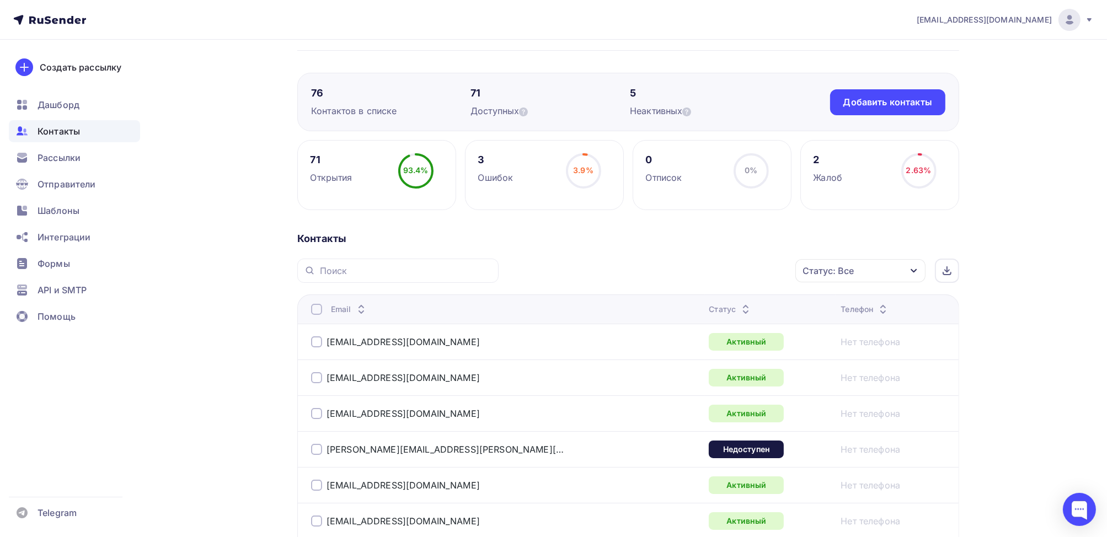
scroll to position [221, 0]
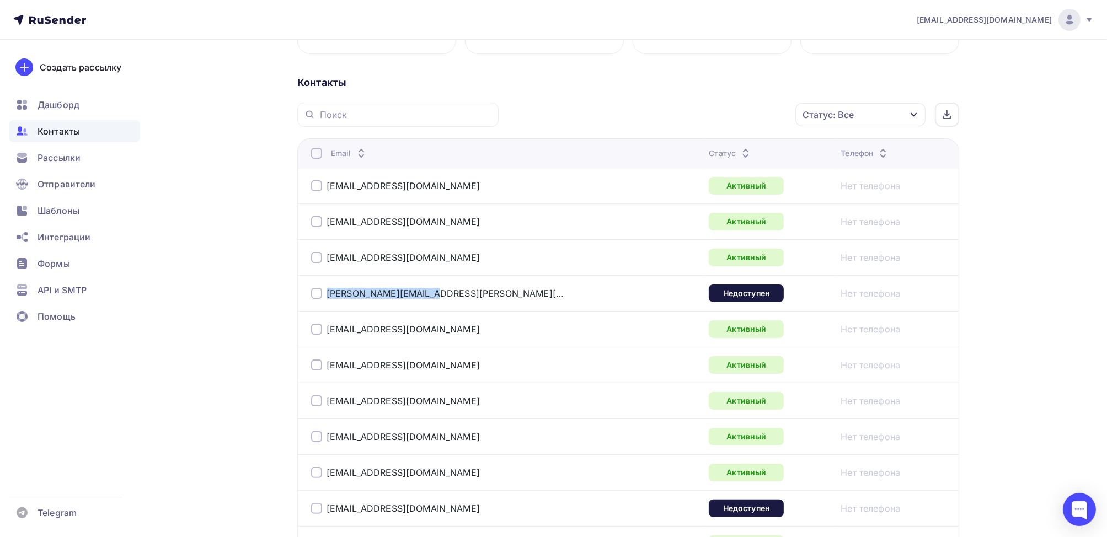
drag, startPoint x: 426, startPoint y: 296, endPoint x: 328, endPoint y: 298, distance: 97.7
click at [328, 298] on div "[PERSON_NAME][EMAIL_ADDRESS][PERSON_NAME][DOMAIN_NAME]" at bounding box center [449, 294] width 276 height 18
copy link "[PERSON_NAME][EMAIL_ADDRESS][PERSON_NAME][DOMAIN_NAME]"
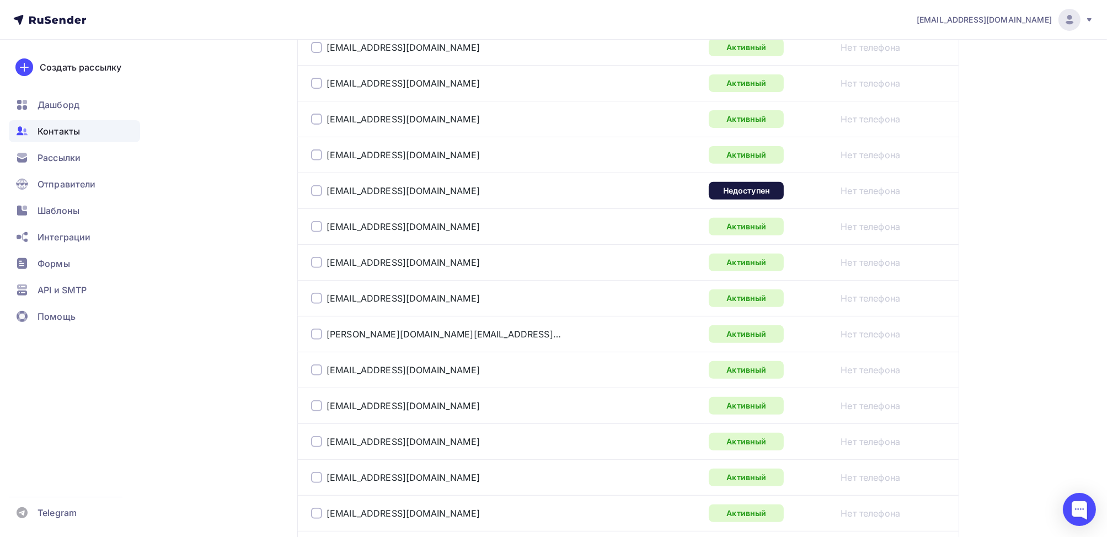
scroll to position [552, 0]
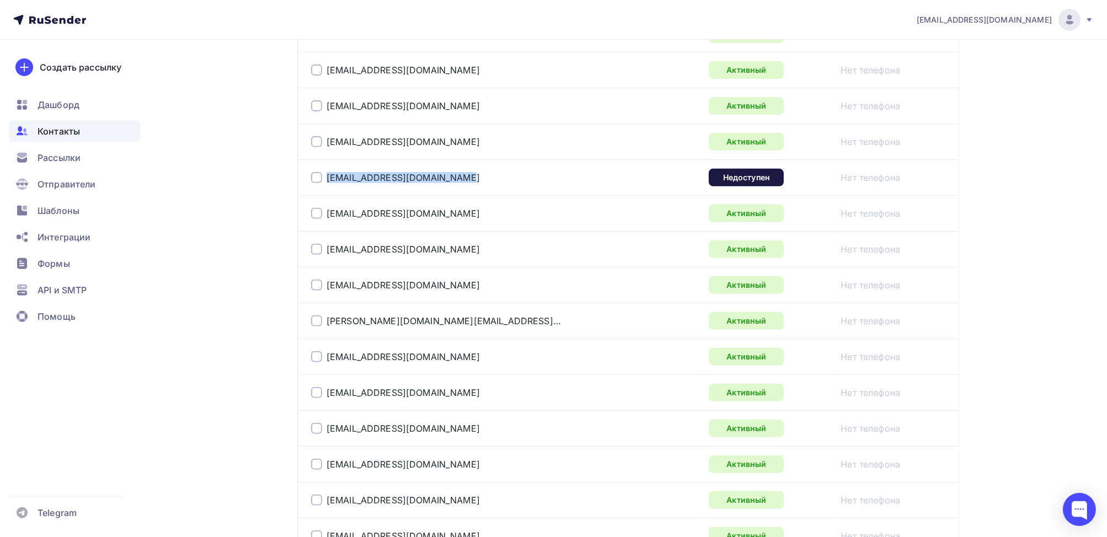
drag, startPoint x: 460, startPoint y: 179, endPoint x: 310, endPoint y: 182, distance: 150.1
click at [310, 182] on td "[EMAIL_ADDRESS][DOMAIN_NAME]" at bounding box center [500, 177] width 407 height 36
copy div "[EMAIL_ADDRESS][DOMAIN_NAME]"
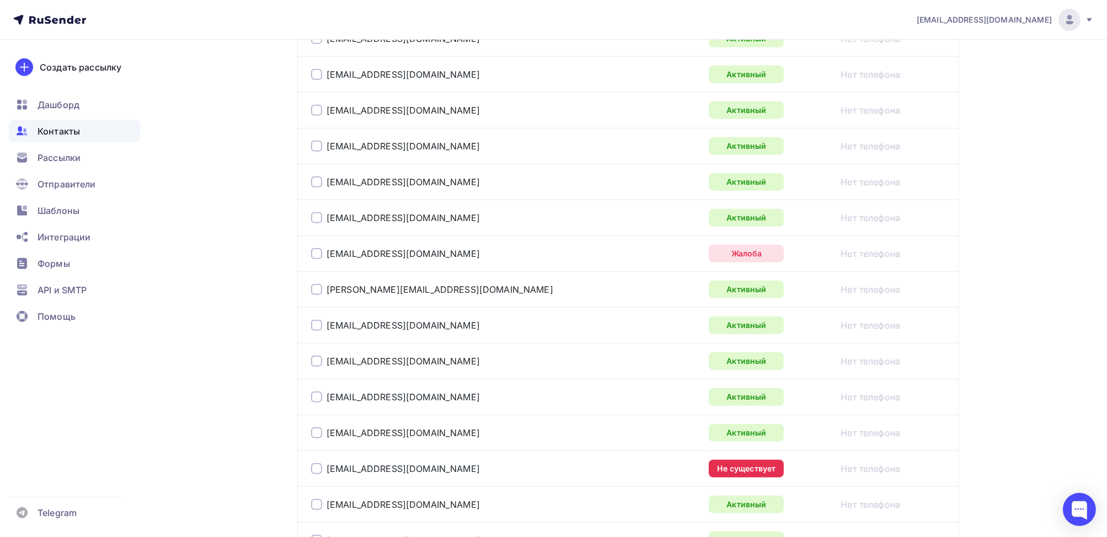
scroll to position [993, 0]
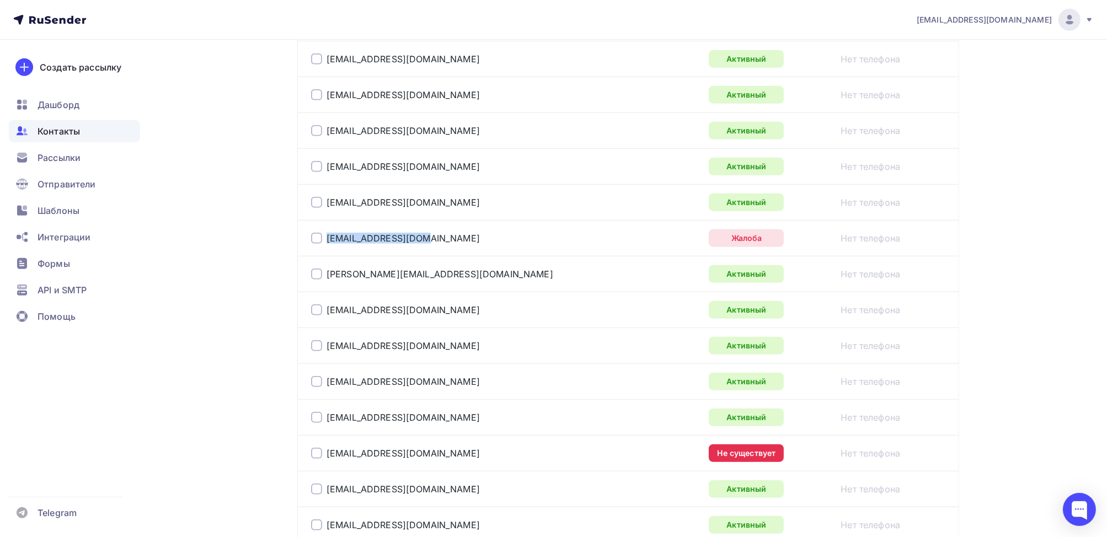
drag, startPoint x: 424, startPoint y: 241, endPoint x: 327, endPoint y: 241, distance: 97.1
click at [327, 240] on div "[EMAIL_ADDRESS][DOMAIN_NAME]" at bounding box center [449, 239] width 276 height 18
copy link "[EMAIL_ADDRESS][DOMAIN_NAME]"
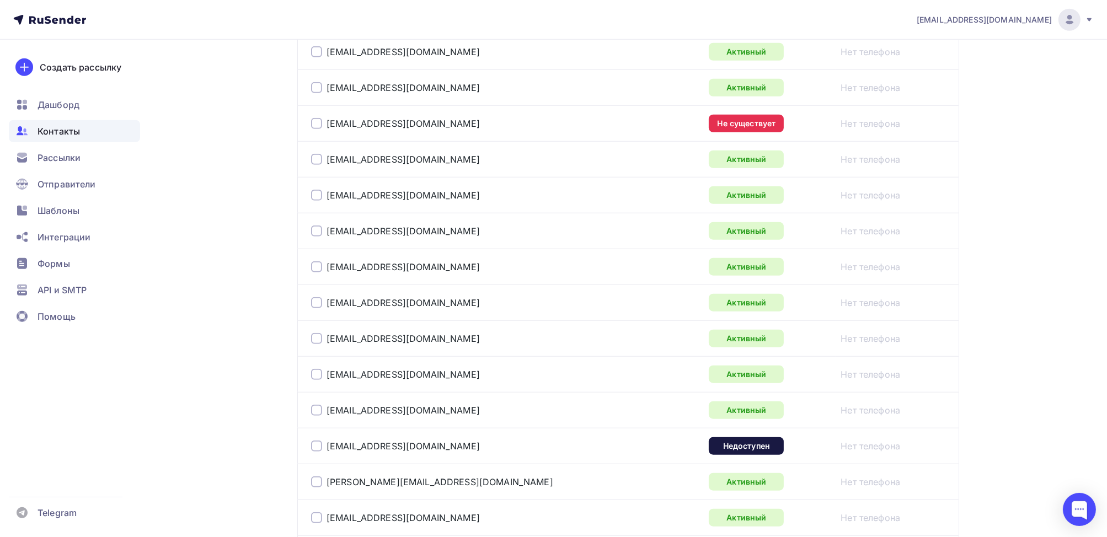
scroll to position [1324, 0]
drag, startPoint x: 446, startPoint y: 122, endPoint x: 327, endPoint y: 122, distance: 119.2
click at [327, 122] on div "[EMAIL_ADDRESS][DOMAIN_NAME]" at bounding box center [449, 123] width 276 height 18
copy link "[EMAIL_ADDRESS][DOMAIN_NAME]"
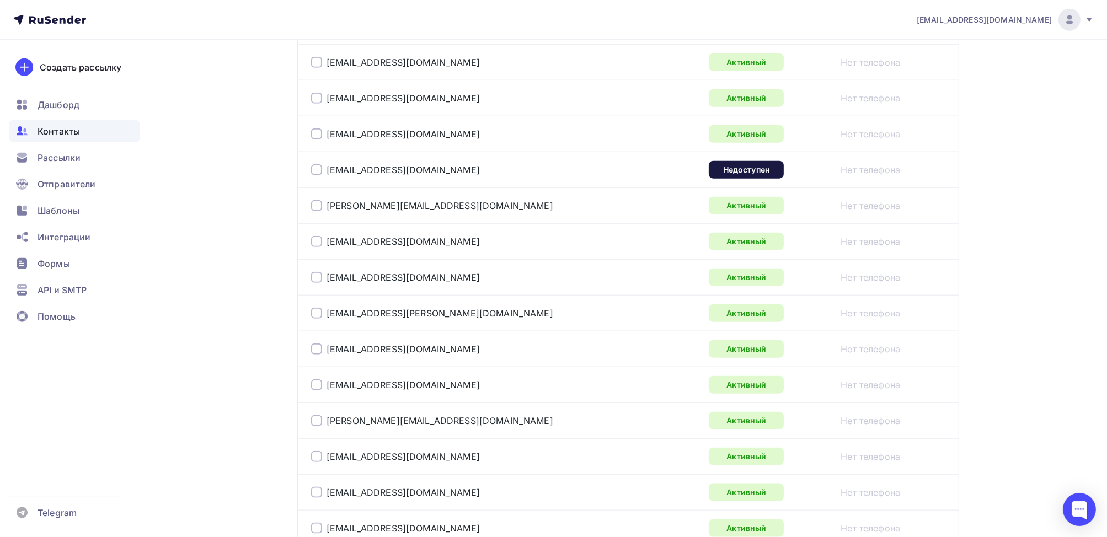
scroll to position [1600, 0]
drag, startPoint x: 412, startPoint y: 168, endPoint x: 325, endPoint y: 169, distance: 86.6
click at [325, 169] on div "[EMAIL_ADDRESS][DOMAIN_NAME]" at bounding box center [449, 170] width 276 height 18
copy link "[EMAIL_ADDRESS][DOMAIN_NAME]"
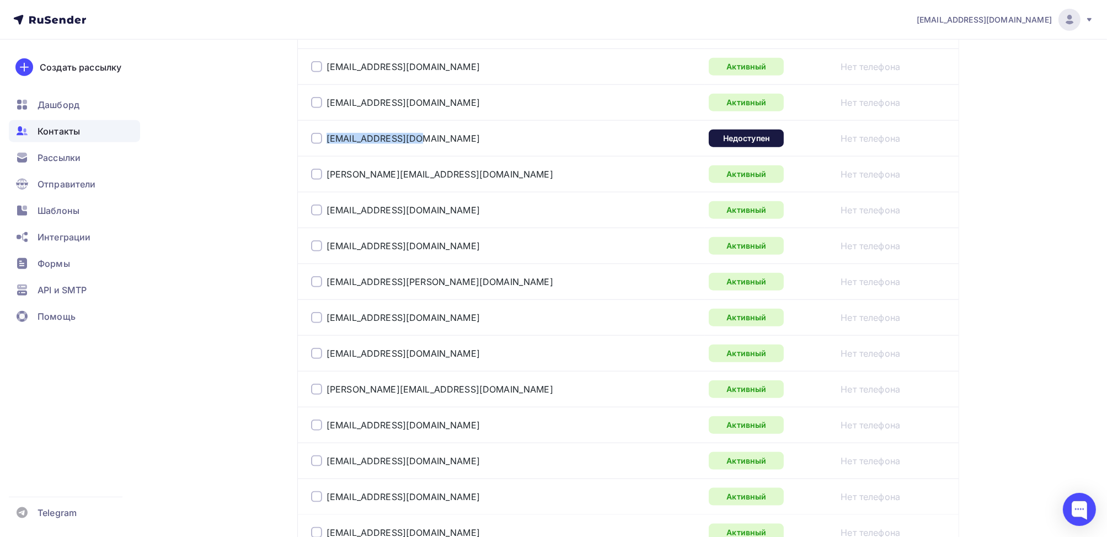
scroll to position [1751, 0]
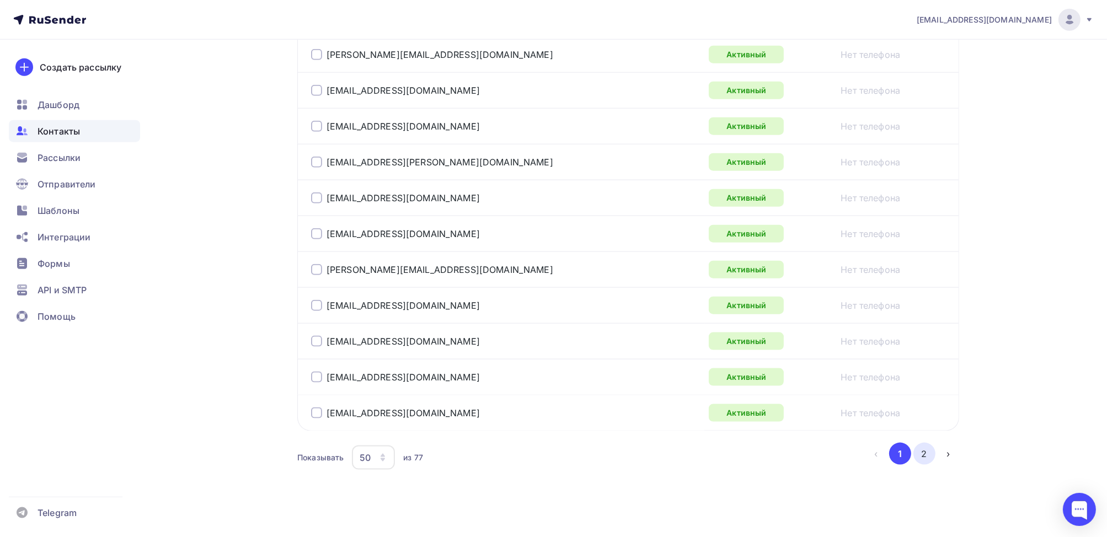
click at [926, 450] on button "2" at bounding box center [925, 454] width 22 height 22
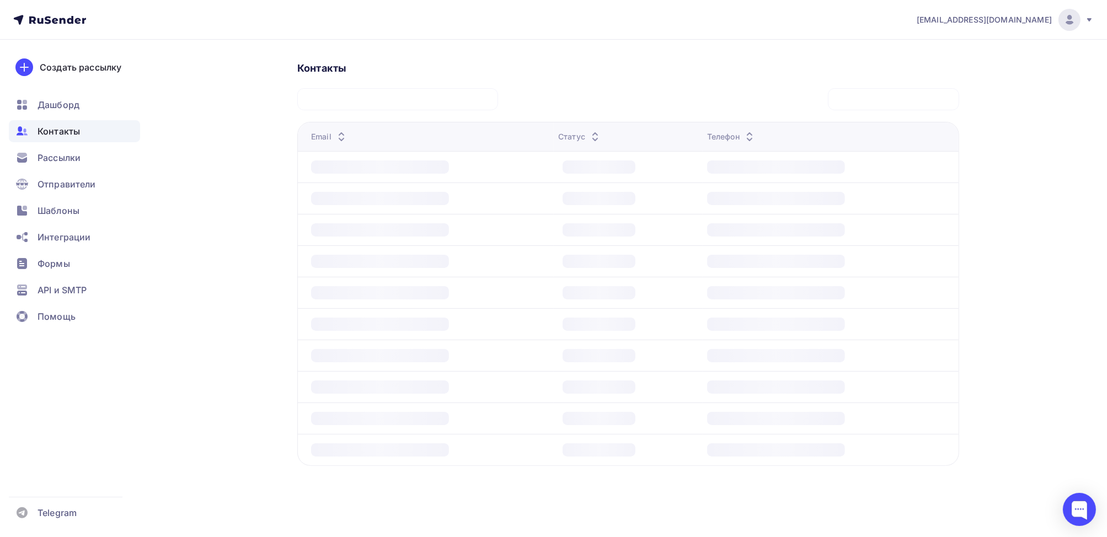
scroll to position [233, 0]
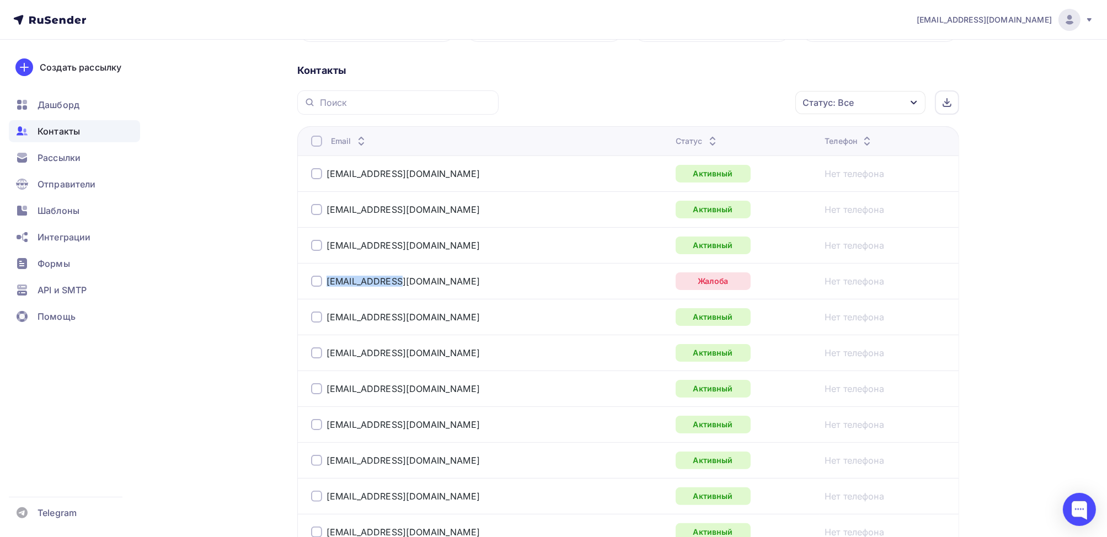
drag, startPoint x: 407, startPoint y: 285, endPoint x: 328, endPoint y: 283, distance: 79.5
click at [326, 283] on div "[EMAIL_ADDRESS][DOMAIN_NAME]" at bounding box center [449, 282] width 276 height 18
copy link "[EMAIL_ADDRESS][DOMAIN_NAME]"
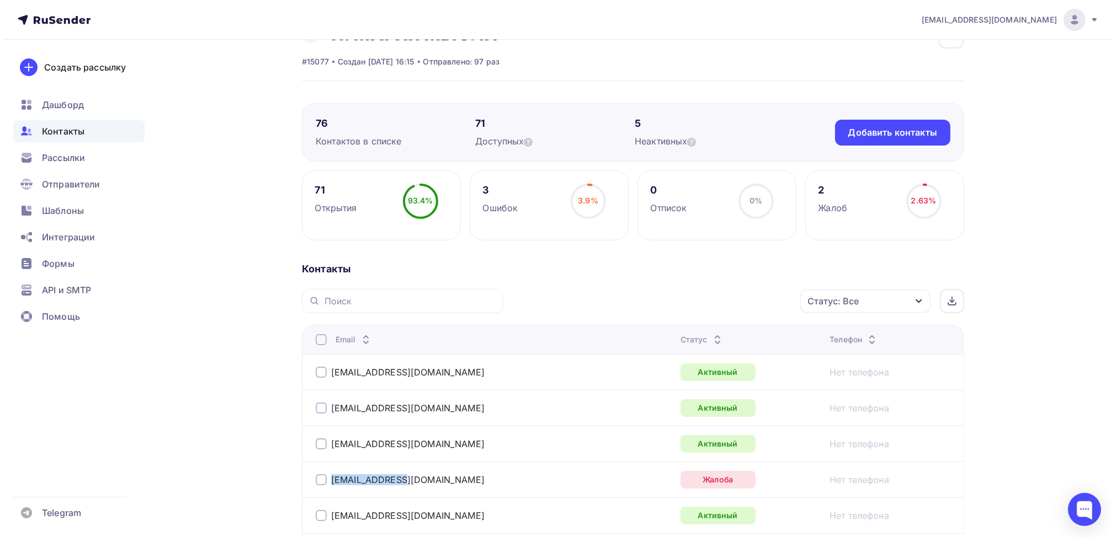
scroll to position [0, 0]
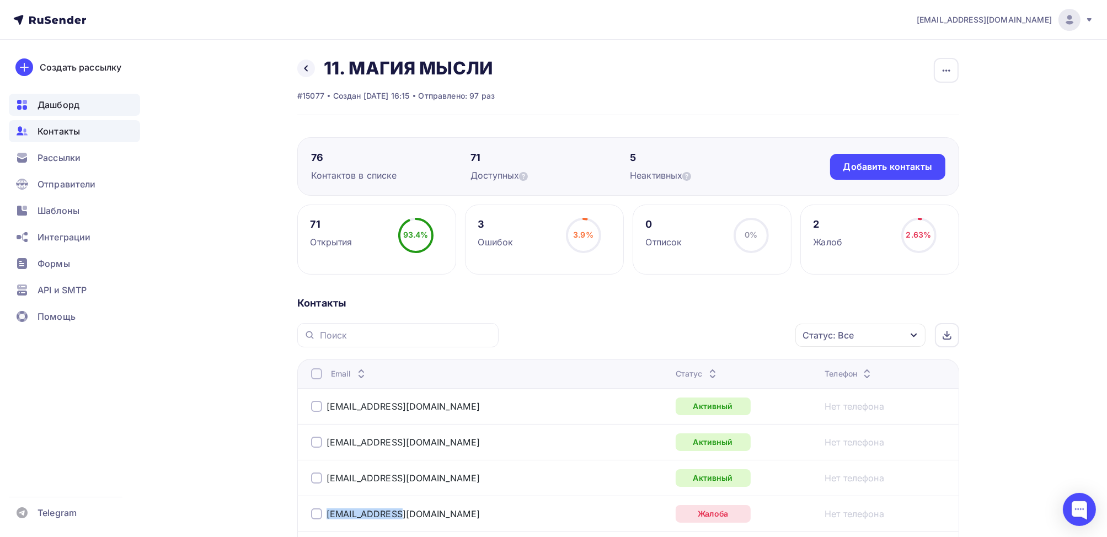
click at [52, 111] on div "Дашборд" at bounding box center [74, 105] width 131 height 22
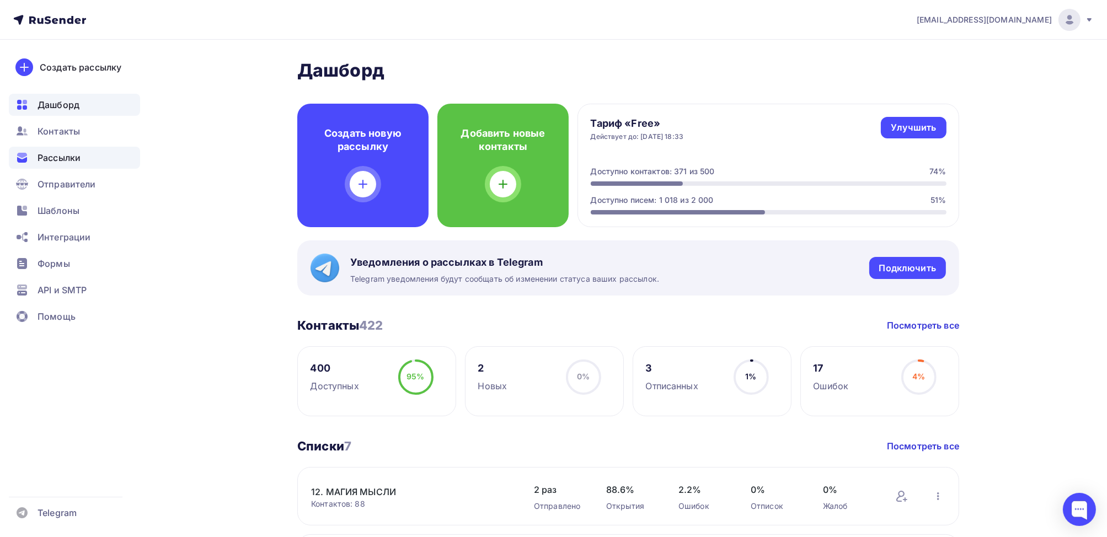
click at [66, 159] on span "Рассылки" at bounding box center [59, 157] width 43 height 13
